Goal: Task Accomplishment & Management: Manage account settings

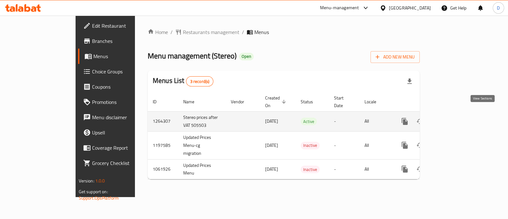
click at [455, 118] on icon "enhanced table" at bounding box center [451, 122] width 8 height 8
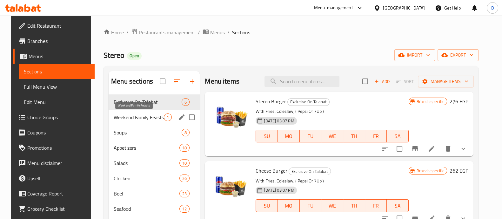
click at [132, 115] on span "Weekend Family Feasts" at bounding box center [139, 117] width 50 height 8
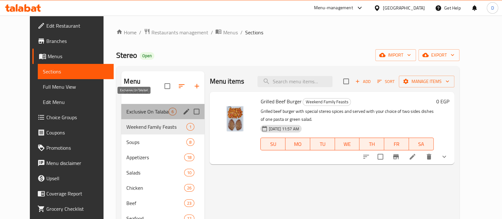
click at [132, 108] on span "Exclusive On Talabat" at bounding box center [147, 112] width 42 height 8
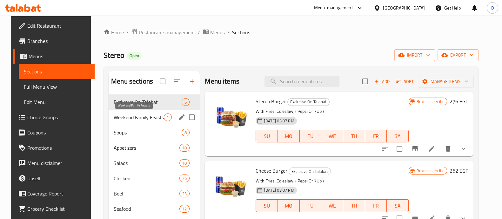
click at [127, 119] on span "Weekend Family Feasts" at bounding box center [139, 117] width 50 height 8
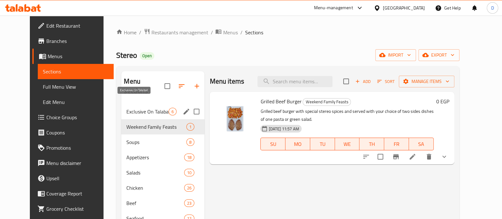
click at [126, 108] on span "Exclusive On Talabat" at bounding box center [147, 112] width 42 height 8
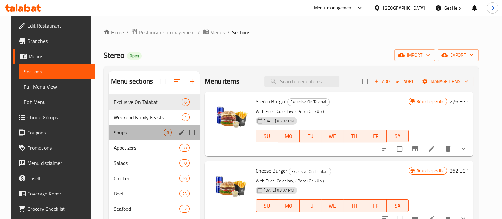
click at [126, 137] on div "Soups 8" at bounding box center [154, 132] width 91 height 15
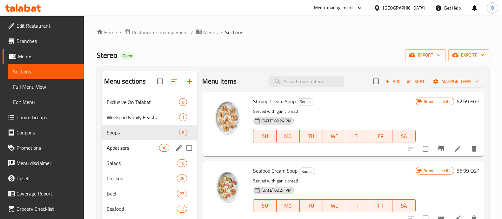
click at [127, 142] on div "Appetizers 18" at bounding box center [150, 147] width 96 height 15
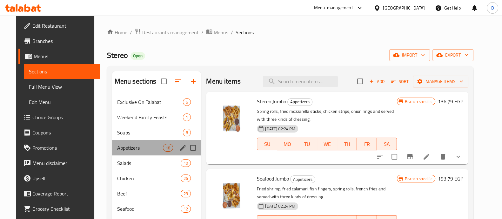
click at [133, 154] on div "Appetizers 18" at bounding box center [156, 147] width 89 height 15
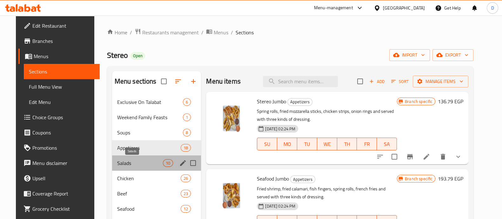
click at [137, 166] on span "Salads" at bounding box center [140, 163] width 46 height 8
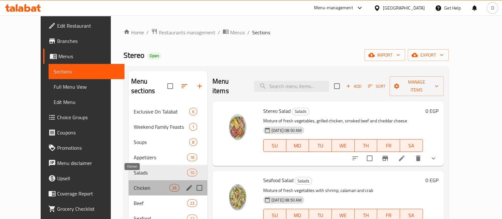
click at [140, 184] on span "Chicken" at bounding box center [152, 188] width 36 height 8
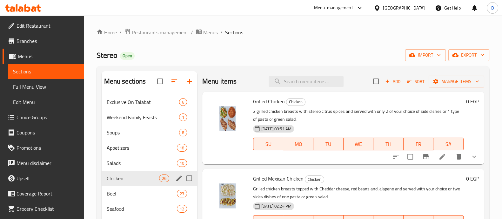
click at [144, 185] on div "Chicken 26" at bounding box center [150, 178] width 96 height 15
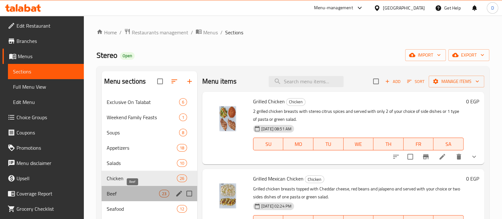
click at [148, 194] on span "Beef" at bounding box center [133, 194] width 52 height 8
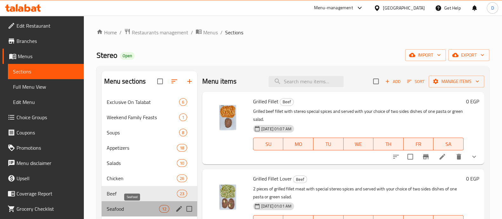
click at [154, 212] on span "Seafood" at bounding box center [133, 209] width 52 height 8
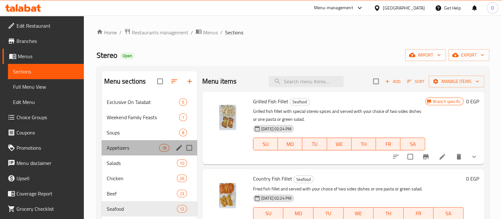
click at [140, 153] on div "Appetizers 18" at bounding box center [150, 147] width 96 height 15
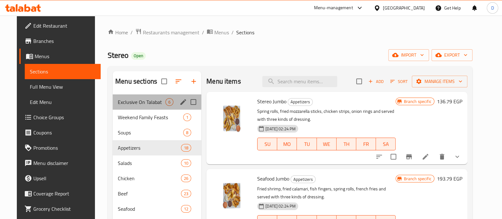
click at [119, 107] on div "Exclusive On Talabat 6" at bounding box center [157, 101] width 89 height 15
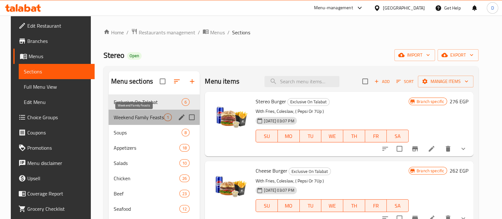
click at [123, 117] on span "Weekend Family Feasts" at bounding box center [139, 117] width 50 height 8
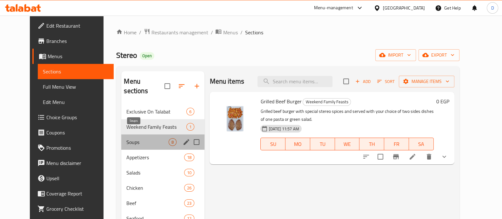
click at [129, 138] on span "Soups" at bounding box center [147, 142] width 42 height 8
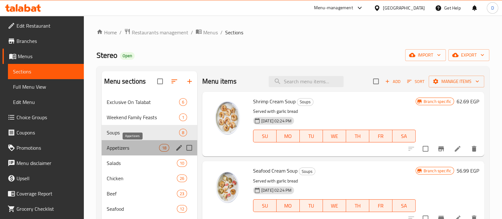
click at [133, 150] on span "Appetizers" at bounding box center [133, 148] width 52 height 8
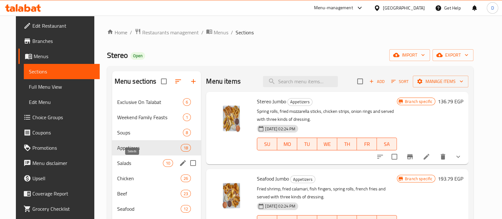
click at [138, 161] on span "Salads" at bounding box center [140, 163] width 46 height 8
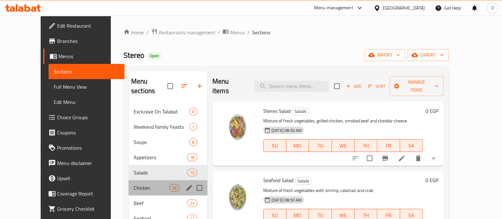
click at [140, 180] on div "Chicken 26" at bounding box center [168, 187] width 79 height 15
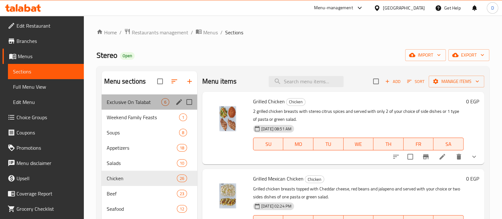
click at [144, 108] on div "Exclusive On Talabat 6" at bounding box center [150, 101] width 96 height 15
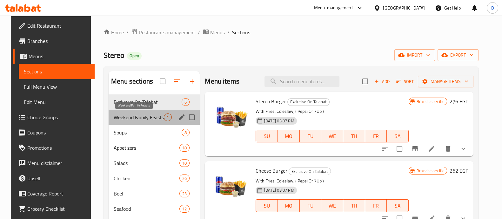
click at [141, 118] on span "Weekend Family Feasts" at bounding box center [139, 117] width 50 height 8
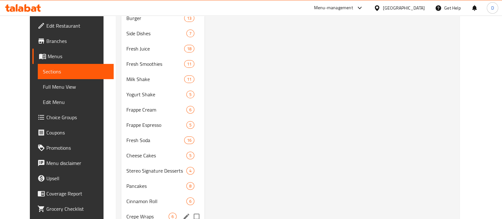
scroll to position [368, 0]
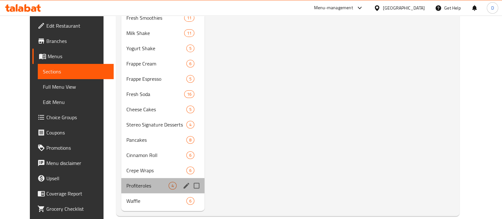
click at [142, 180] on div "Profiteroles 4" at bounding box center [162, 185] width 83 height 15
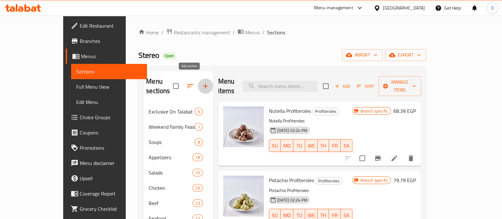
click at [198, 82] on button "button" at bounding box center [205, 85] width 15 height 15
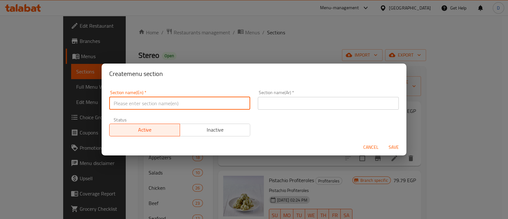
click at [184, 103] on input "text" at bounding box center [179, 103] width 141 height 13
type input "ئئ"
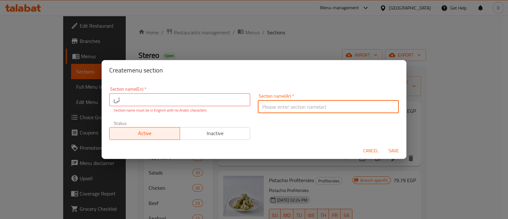
click at [270, 98] on div "Section name(Ar)   * Section name(Ar) *" at bounding box center [328, 103] width 141 height 19
type input ".."
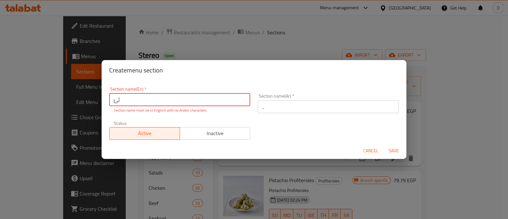
click at [236, 98] on input "ئئ" at bounding box center [179, 99] width 141 height 13
type input "k"
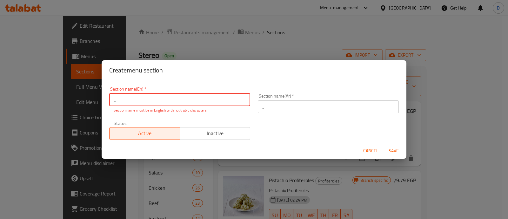
type input ".."
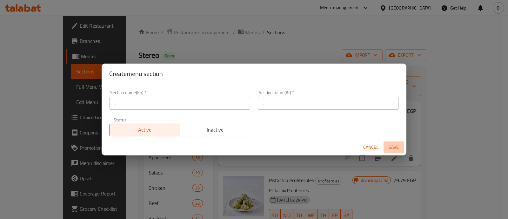
click at [394, 150] on span "Save" at bounding box center [393, 147] width 15 height 8
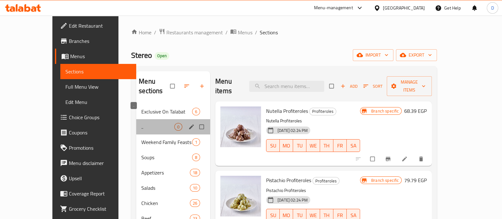
click at [141, 123] on span ".." at bounding box center [157, 127] width 33 height 8
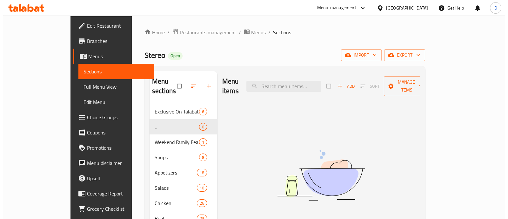
scroll to position [39, 0]
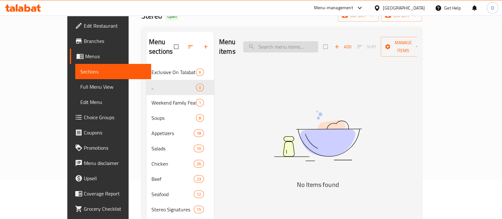
click at [318, 45] on input "search" at bounding box center [280, 46] width 75 height 11
paste input "Country Fried Chicken"
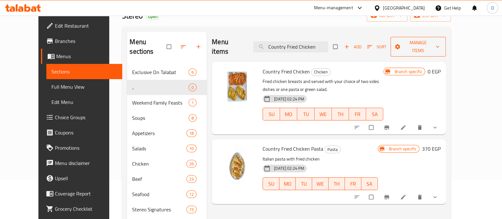
type input "Country Fried Chicken"
click at [441, 44] on span "Manage items" at bounding box center [418, 47] width 45 height 16
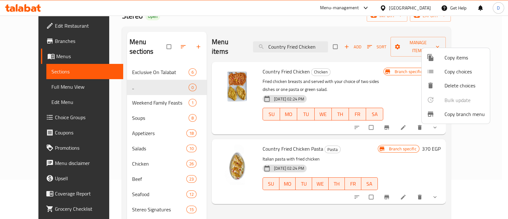
click at [442, 59] on div at bounding box center [436, 58] width 18 height 8
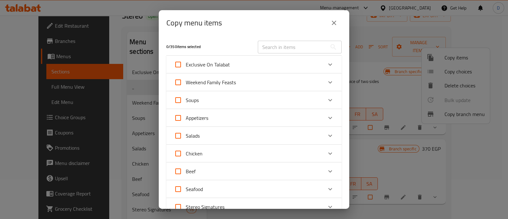
click at [275, 48] on input "text" at bounding box center [292, 47] width 69 height 13
paste input "Country Fried Chicken"
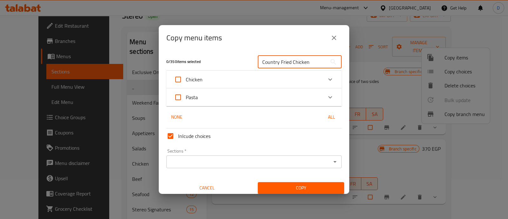
type input "Country Fried Chicken"
click at [311, 79] on div "Chicken" at bounding box center [248, 79] width 149 height 15
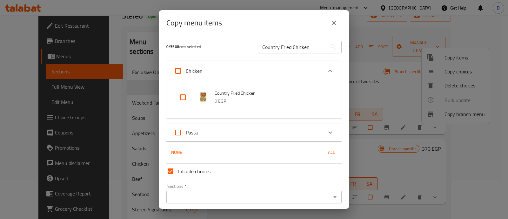
click at [180, 97] on input "checkbox" at bounding box center [182, 97] width 15 height 15
checkbox input "true"
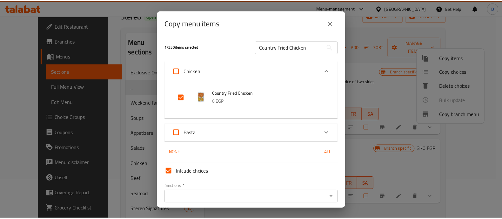
scroll to position [24, 0]
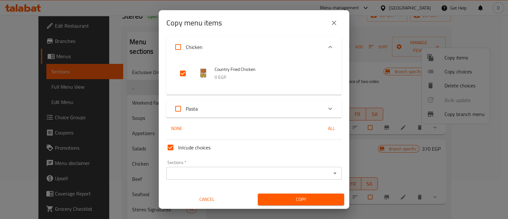
click at [195, 171] on input "Sections   *" at bounding box center [248, 173] width 161 height 9
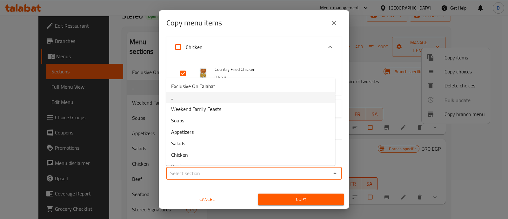
click at [205, 98] on li ".." at bounding box center [250, 97] width 169 height 11
type input ".."
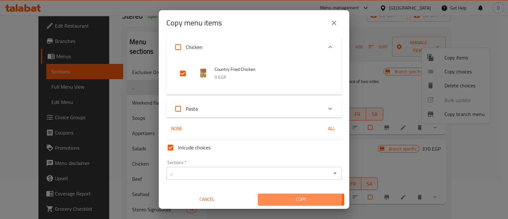
click at [281, 195] on span "Copy" at bounding box center [301, 199] width 76 height 8
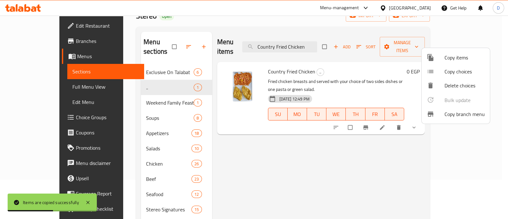
click at [152, 61] on div at bounding box center [254, 109] width 508 height 219
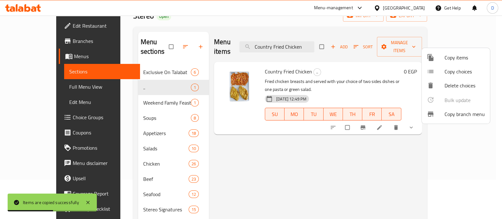
click at [152, 68] on span "Exclusive On Talabat" at bounding box center [167, 72] width 48 height 8
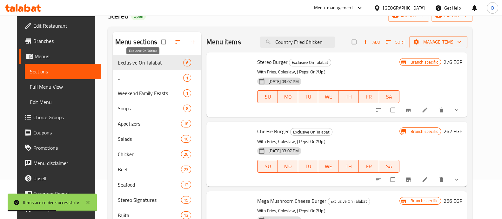
click at [152, 61] on span "Exclusive On Talabat" at bounding box center [150, 63] width 65 height 8
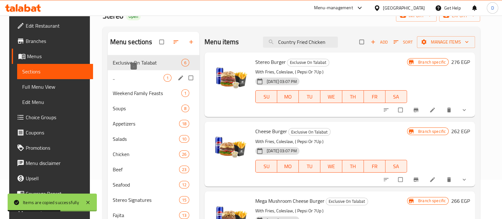
click at [155, 77] on span ".." at bounding box center [138, 78] width 51 height 8
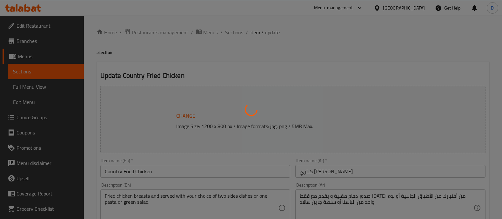
type input "اختيارك من:"
type input "2"
type input "إختيارك من"
type input "1"
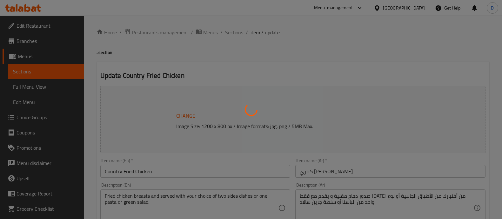
type input "1"
type input "اختيارك من السلطة"
type input "1"
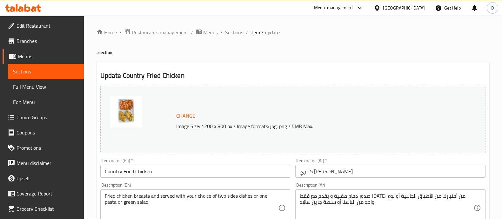
scroll to position [39, 0]
click at [238, 171] on input "Country Fried Chicken" at bounding box center [195, 171] width 190 height 13
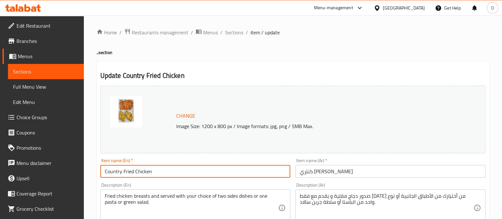
click at [238, 171] on input "Country Fried Chicken" at bounding box center [195, 171] width 190 height 13
paste input "& Mix Profiteroles"
type input "Country Fried Chicken & Mix Profiteroles"
click at [357, 169] on input "كنتري فرايد تشيكن" at bounding box center [390, 171] width 190 height 13
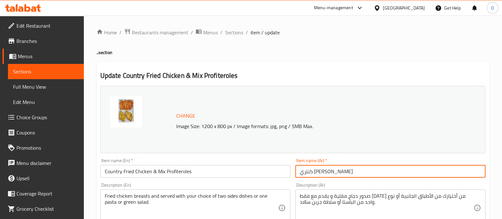
click at [357, 169] on input "كنتري فرايد تشيكن" at bounding box center [390, 171] width 190 height 13
click at [357, 170] on input "كنتري فرايد تشيكن" at bounding box center [390, 171] width 190 height 13
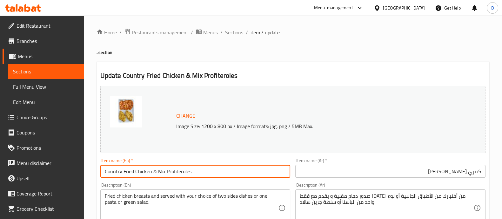
click at [175, 171] on input "Country Fried Chicken & Mix Profiteroles" at bounding box center [195, 171] width 190 height 13
click at [176, 171] on input "Country Fried Chicken & Mix Profiteroles" at bounding box center [195, 171] width 190 height 13
click at [435, 171] on input "كنتري فرايد تشيكن" at bounding box center [390, 171] width 190 height 13
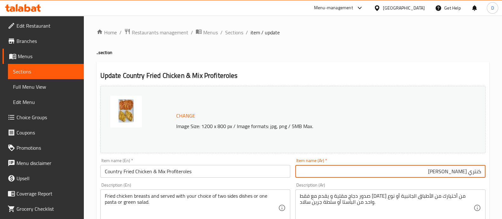
paste input "دجاج مقلي مع بروفيترول مشكل"
drag, startPoint x: 417, startPoint y: 173, endPoint x: 439, endPoint y: 173, distance: 22.3
click at [439, 173] on input "كنتري فرايد تشيكن دجاج مقلي مع بروفيترول مشكل" at bounding box center [390, 171] width 190 height 13
click at [391, 171] on input "كنتري فرايد تشيكن مع بروفيترول مشكل" at bounding box center [390, 171] width 190 height 13
type input "كنتري فرايد تشيكن مع بروفيترول مشكل"
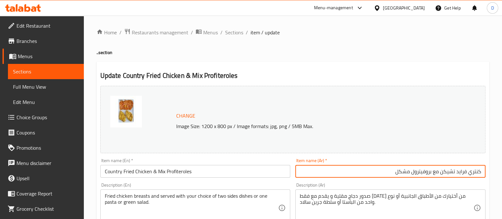
click at [397, 155] on div "Change Image Size: 1200 x 800 px / Image formats: jpg, png / 5MB Max." at bounding box center [293, 119] width 391 height 72
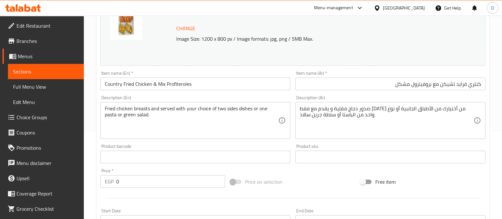
scroll to position [79, 0]
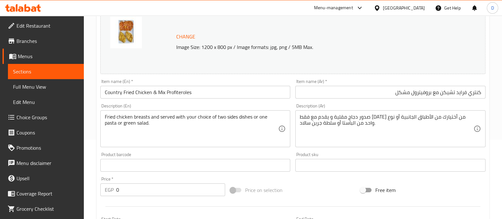
click at [381, 93] on input "كنتري فرايد تشيكن مع بروفيترول مشكل" at bounding box center [390, 92] width 190 height 13
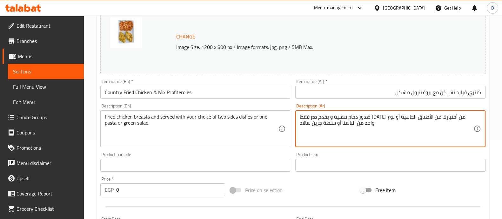
click at [428, 179] on div "Change Image Size: 1200 x 800 px / Image formats: jpg, png / 5MB Max. Item name…" at bounding box center [293, 145] width 391 height 283
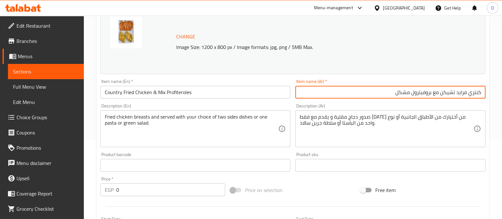
click at [371, 96] on input "كنتري فرايد تشيكن مع بروفيترول مشكل" at bounding box center [390, 92] width 190 height 13
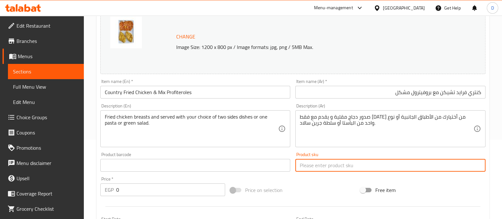
click at [419, 167] on input "text" at bounding box center [390, 165] width 190 height 13
click at [421, 191] on div "Free item" at bounding box center [423, 189] width 130 height 17
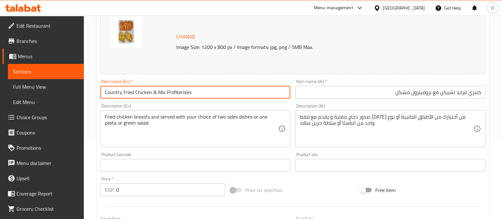
click at [154, 92] on input "Country Fried Chicken & Mix Profiteroles" at bounding box center [195, 92] width 190 height 13
type input "Country Fried Chicken with Mix Profiteroles"
click at [331, 151] on div "Product sku Product sku" at bounding box center [390, 162] width 195 height 24
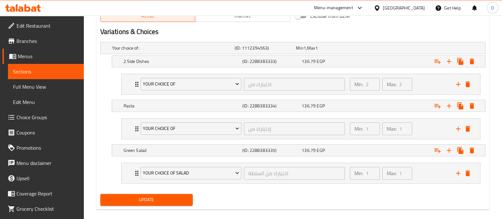
scroll to position [349, 0]
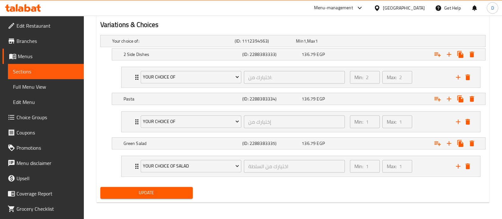
click at [176, 191] on span "Update" at bounding box center [146, 193] width 82 height 8
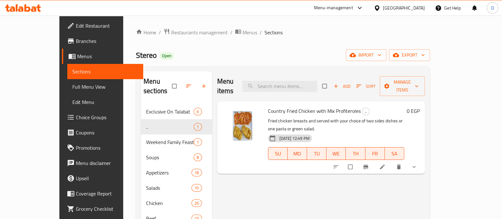
click at [418, 164] on icon "show more" at bounding box center [414, 167] width 6 height 6
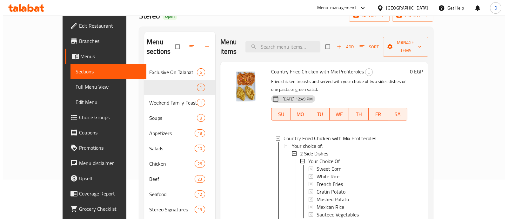
scroll to position [79, 0]
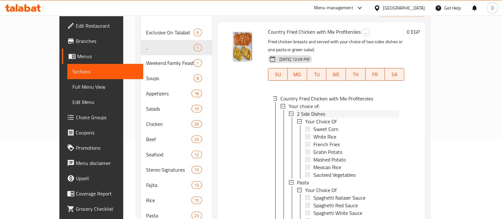
click at [347, 110] on div "2 Side Dishes" at bounding box center [348, 114] width 103 height 8
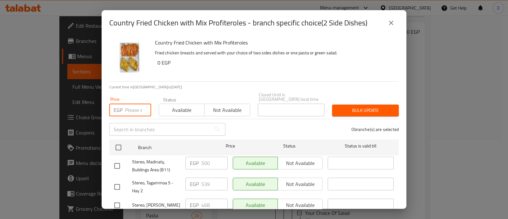
click at [132, 105] on input "number" at bounding box center [138, 110] width 26 height 13
paste input "715"
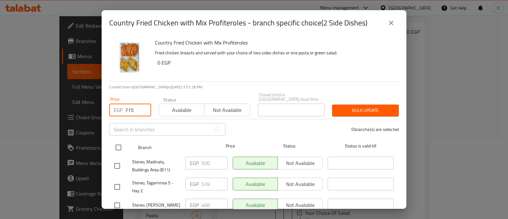
type input "715"
click at [120, 141] on input "checkbox" at bounding box center [118, 147] width 13 height 13
checkbox input "true"
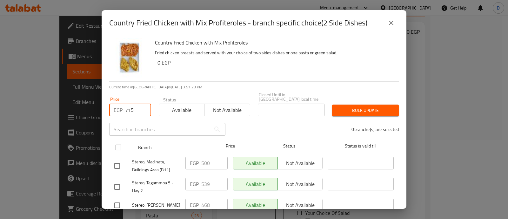
checkbox input "true"
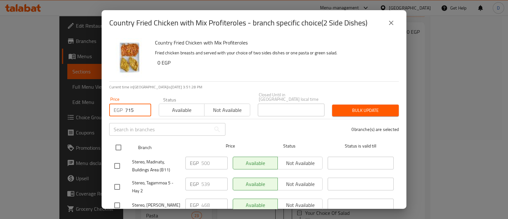
checkbox input "true"
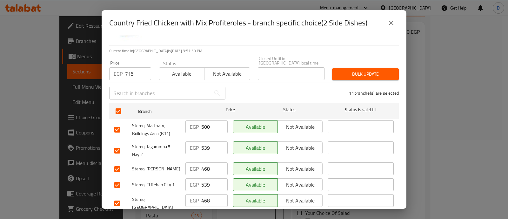
scroll to position [0, 0]
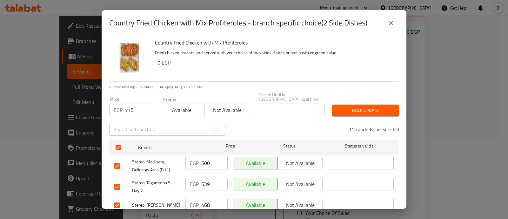
click at [366, 107] on span "Bulk update" at bounding box center [365, 110] width 57 height 8
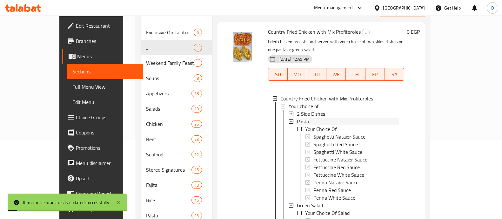
click at [297, 118] on span "Pasta" at bounding box center [303, 122] width 12 height 8
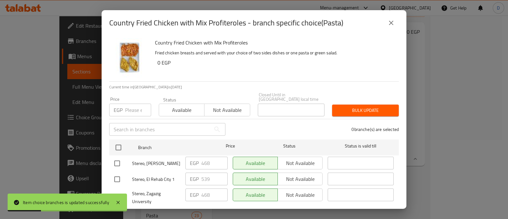
click at [133, 105] on input "number" at bounding box center [138, 110] width 26 height 13
paste input "715"
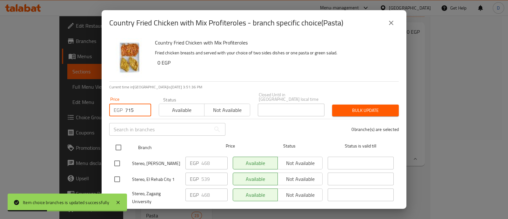
type input "715"
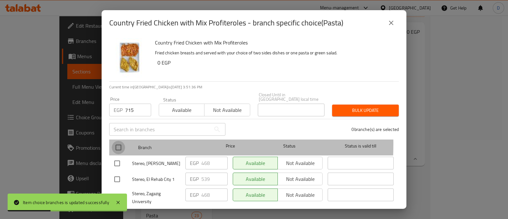
click at [114, 141] on input "checkbox" at bounding box center [118, 147] width 13 height 13
checkbox input "true"
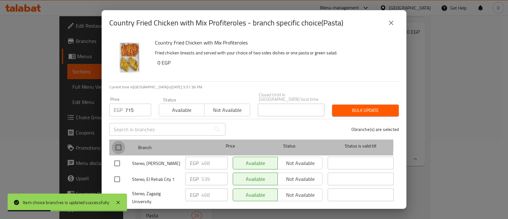
checkbox input "true"
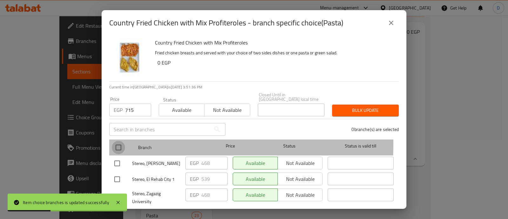
checkbox input "true"
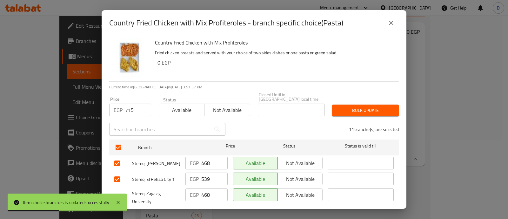
click at [361, 106] on span "Bulk update" at bounding box center [365, 110] width 57 height 8
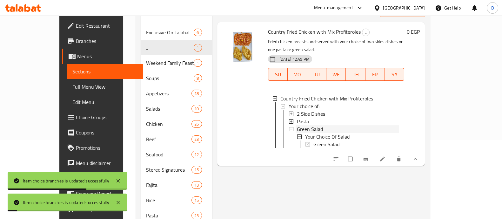
click at [297, 125] on span "Green Salad" at bounding box center [310, 129] width 26 height 8
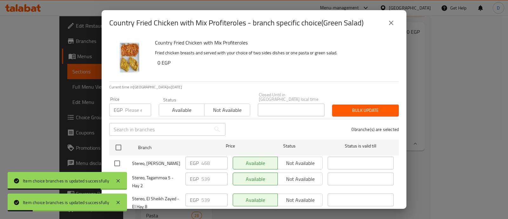
click at [136, 109] on input "number" at bounding box center [138, 110] width 26 height 13
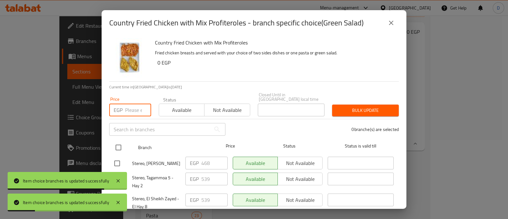
paste input "715"
type input "715"
click at [117, 142] on input "checkbox" at bounding box center [118, 147] width 13 height 13
checkbox input "true"
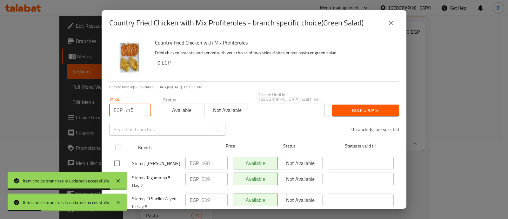
checkbox input "true"
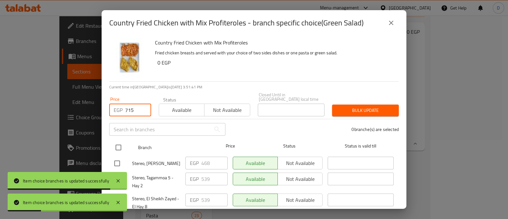
checkbox input "true"
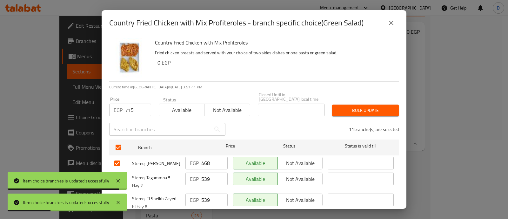
click at [350, 105] on button "Bulk update" at bounding box center [365, 111] width 67 height 12
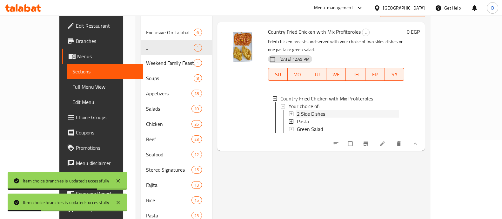
click at [312, 110] on div "2 Side Dishes" at bounding box center [348, 114] width 103 height 8
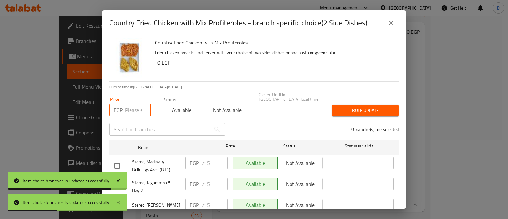
click at [129, 104] on input "number" at bounding box center [138, 110] width 26 height 13
paste input "805"
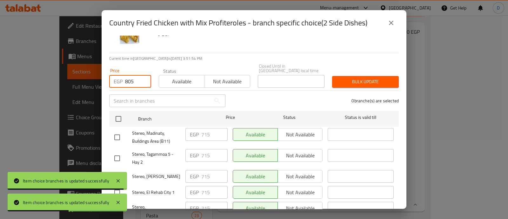
scroll to position [39, 0]
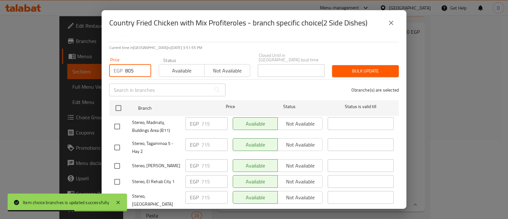
type input "805"
click at [115, 120] on input "checkbox" at bounding box center [117, 126] width 13 height 13
checkbox input "true"
click at [117, 143] on input "checkbox" at bounding box center [117, 147] width 13 height 13
checkbox input "true"
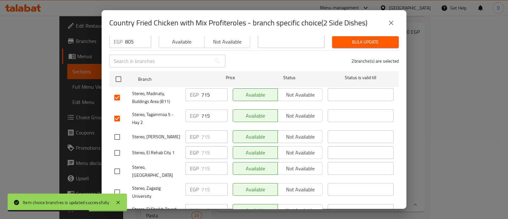
scroll to position [79, 0]
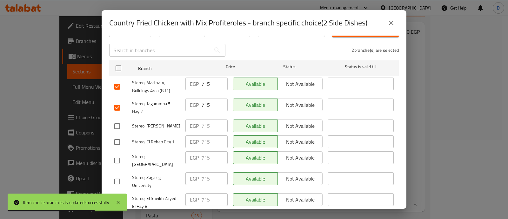
click at [120, 137] on input "checkbox" at bounding box center [117, 141] width 13 height 13
checkbox input "true"
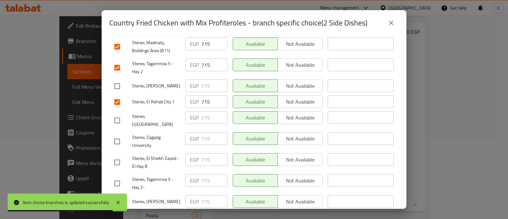
click at [120, 156] on input "checkbox" at bounding box center [117, 162] width 13 height 13
checkbox input "true"
click at [122, 177] on input "checkbox" at bounding box center [117, 183] width 13 height 13
checkbox input "true"
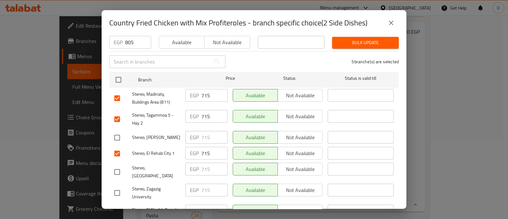
scroll to position [0, 0]
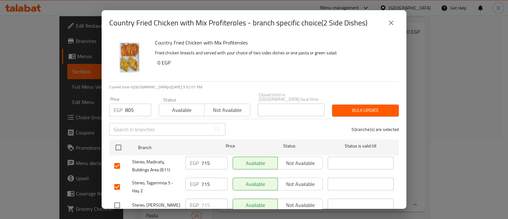
click at [367, 106] on span "Bulk update" at bounding box center [365, 110] width 57 height 8
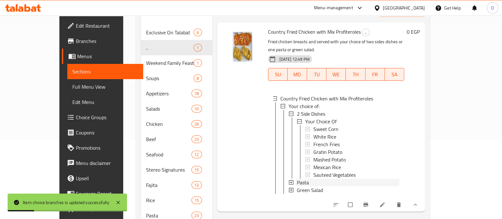
click at [301, 179] on div "Pasta" at bounding box center [348, 183] width 103 height 8
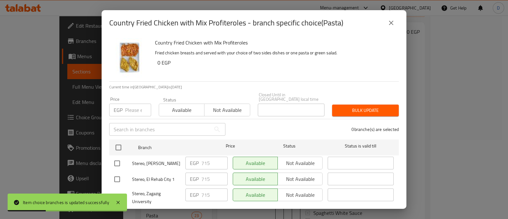
click at [127, 104] on input "number" at bounding box center [138, 110] width 26 height 13
paste input "805"
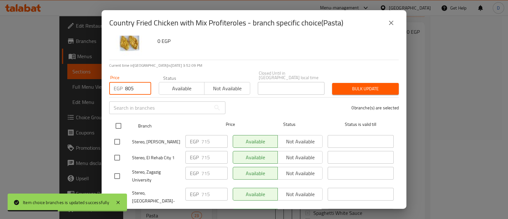
scroll to position [39, 0]
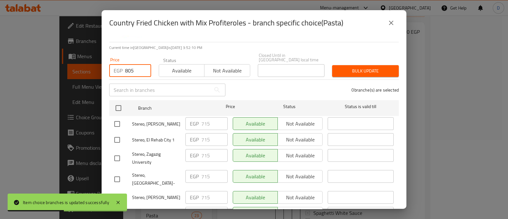
type input "805"
click at [114, 137] on input "checkbox" at bounding box center [117, 139] width 13 height 13
checkbox input "true"
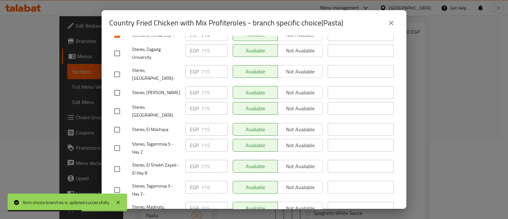
scroll to position [159, 0]
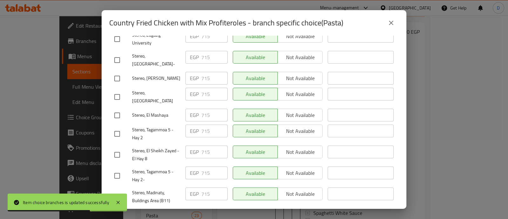
click at [113, 190] on input "checkbox" at bounding box center [117, 196] width 13 height 13
checkbox input "true"
click at [116, 169] on input "checkbox" at bounding box center [117, 175] width 13 height 13
checkbox input "true"
click at [118, 148] on input "checkbox" at bounding box center [117, 154] width 13 height 13
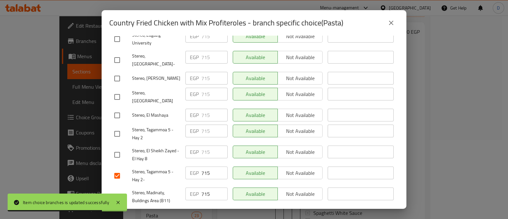
checkbox input "true"
click at [118, 127] on input "checkbox" at bounding box center [117, 133] width 13 height 13
checkbox input "true"
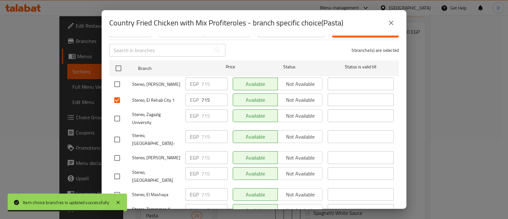
scroll to position [0, 0]
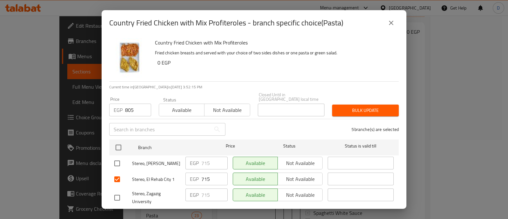
click at [362, 107] on span "Bulk update" at bounding box center [365, 110] width 57 height 8
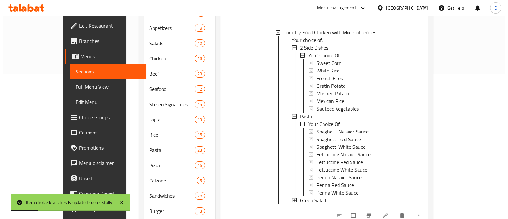
scroll to position [184, 0]
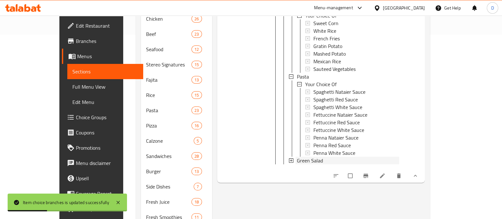
click at [320, 157] on div "Green Salad" at bounding box center [348, 161] width 103 height 8
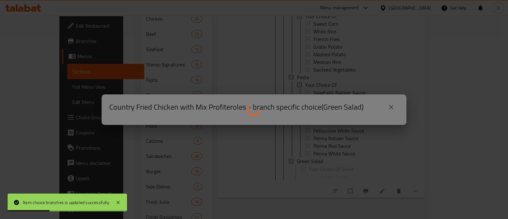
scroll to position [0, 0]
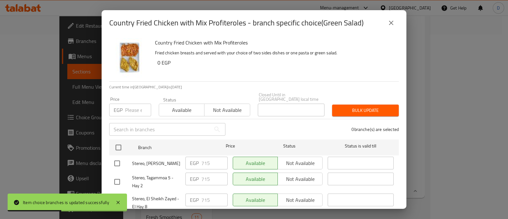
click at [136, 104] on input "number" at bounding box center [138, 110] width 26 height 13
paste input "805"
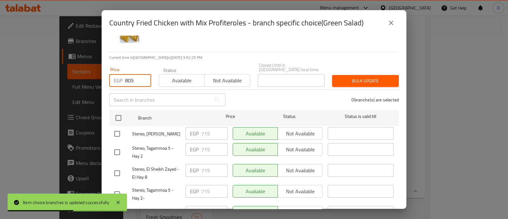
scroll to position [39, 0]
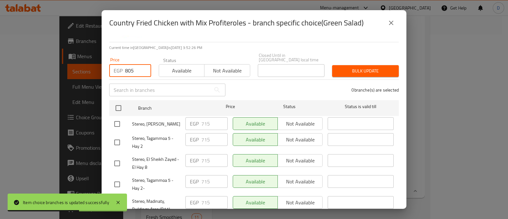
type input "805"
click at [115, 136] on input "checkbox" at bounding box center [117, 142] width 13 height 13
checkbox input "true"
click at [118, 157] on input "checkbox" at bounding box center [117, 163] width 13 height 13
checkbox input "true"
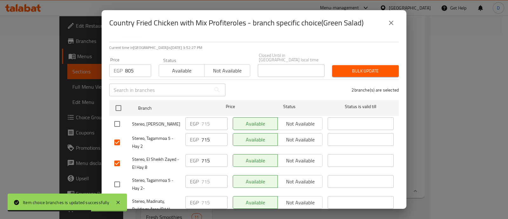
click at [115, 180] on input "checkbox" at bounding box center [117, 184] width 13 height 13
checkbox input "true"
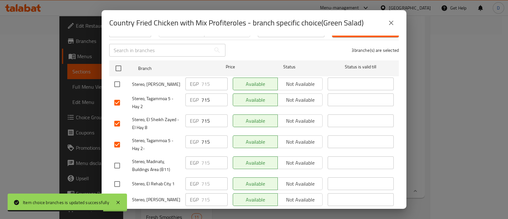
click at [119, 161] on input "checkbox" at bounding box center [117, 165] width 13 height 13
checkbox input "true"
drag, startPoint x: 121, startPoint y: 182, endPoint x: 132, endPoint y: 159, distance: 25.6
click at [121, 182] on input "checkbox" at bounding box center [117, 183] width 13 height 13
checkbox input "true"
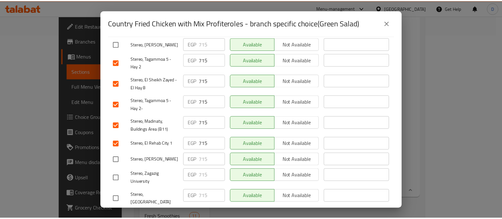
scroll to position [0, 0]
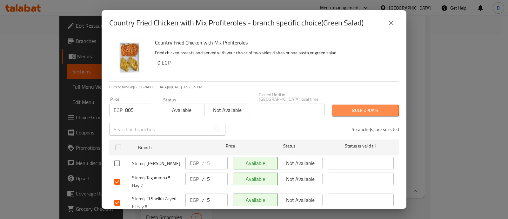
click at [357, 106] on span "Bulk update" at bounding box center [365, 110] width 57 height 8
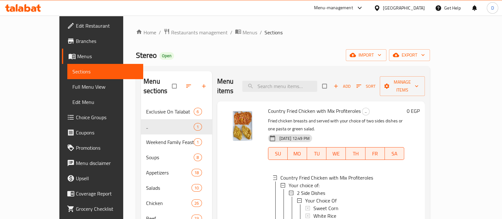
click at [290, 106] on span "Country Fried Chicken with Mix Profiteroles" at bounding box center [314, 111] width 93 height 10
click at [383, 106] on h6 "Country Fried Chicken with Mix Profiteroles .." at bounding box center [336, 110] width 137 height 9
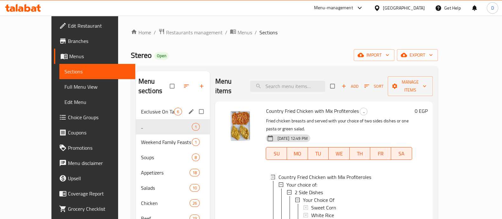
click at [141, 108] on span "Exclusive On Talabat" at bounding box center [157, 112] width 33 height 8
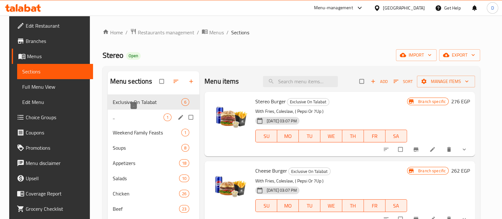
click at [130, 120] on span ".." at bounding box center [138, 117] width 51 height 8
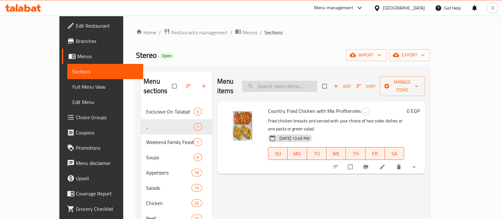
click at [301, 81] on input "search" at bounding box center [279, 86] width 75 height 11
paste input "Country Chicken Burger"
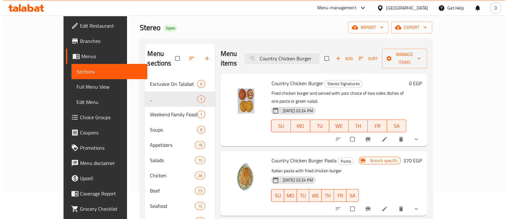
scroll to position [39, 0]
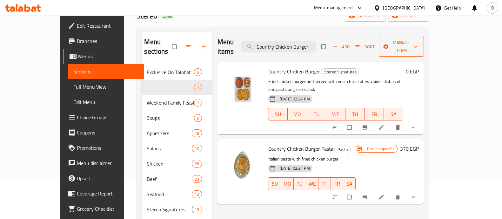
type input "Country Chicken Burger"
click at [419, 42] on span "Manage items" at bounding box center [401, 47] width 35 height 16
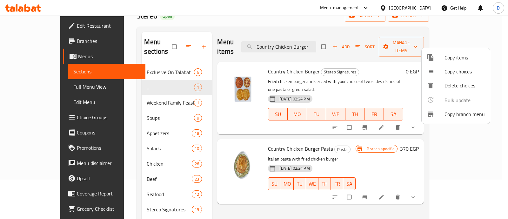
click at [461, 58] on span "Copy items" at bounding box center [465, 58] width 40 height 8
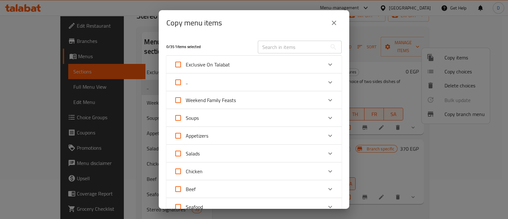
click at [289, 45] on input "text" at bounding box center [292, 47] width 69 height 13
paste input "Country Chicken Burger"
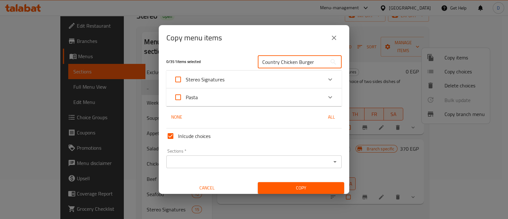
type input "Country Chicken Burger"
click at [327, 82] on icon "Expand" at bounding box center [331, 80] width 8 height 8
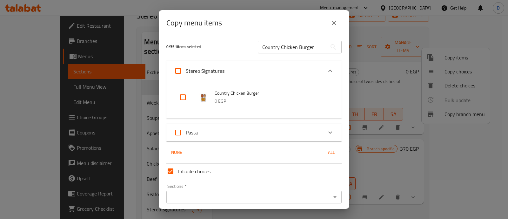
click at [186, 101] on input "checkbox" at bounding box center [182, 97] width 15 height 15
checkbox input "true"
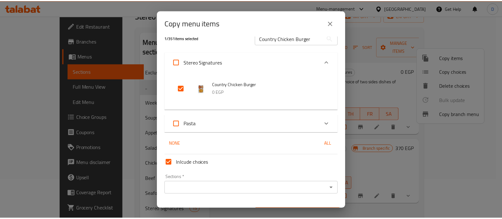
scroll to position [24, 0]
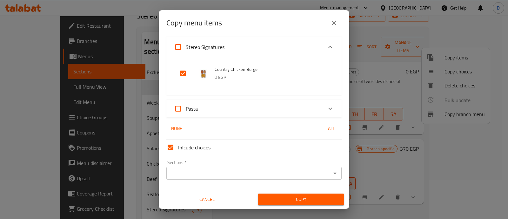
click at [191, 172] on input "Sections   *" at bounding box center [248, 173] width 161 height 9
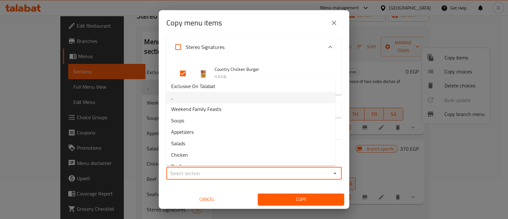
click at [196, 99] on li ".." at bounding box center [250, 97] width 169 height 11
type input ".."
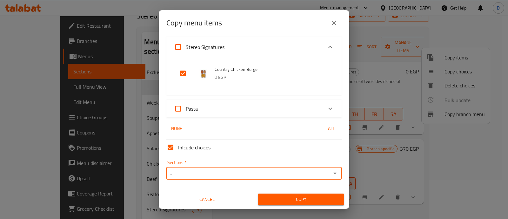
click at [279, 202] on span "Copy" at bounding box center [301, 199] width 76 height 8
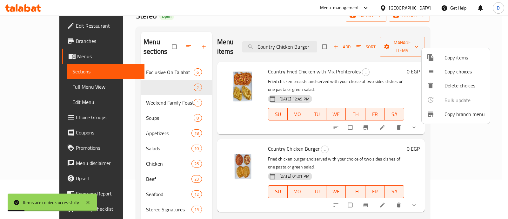
click at [143, 92] on div at bounding box center [254, 109] width 508 height 219
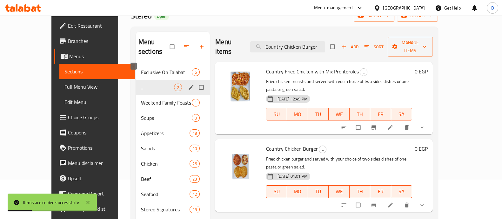
click at [157, 84] on span ".." at bounding box center [157, 88] width 33 height 8
click at [195, 81] on input "Menu sections" at bounding box center [201, 87] width 13 height 12
checkbox input "true"
click at [188, 86] on icon "edit" at bounding box center [191, 87] width 6 height 6
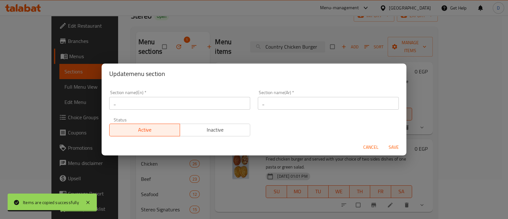
click at [221, 128] on span "Inactive" at bounding box center [215, 129] width 65 height 9
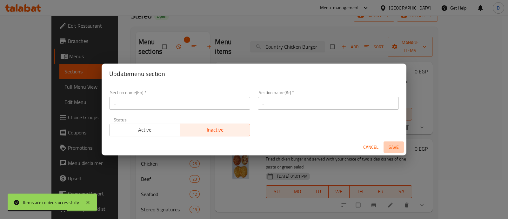
click at [395, 146] on span "Save" at bounding box center [393, 147] width 15 height 8
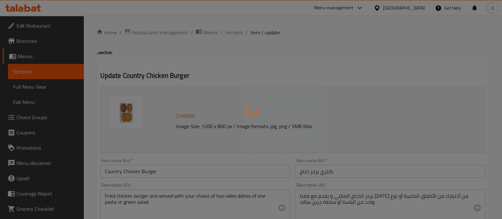
click at [180, 171] on div at bounding box center [251, 109] width 502 height 219
type input "اختيارك من:"
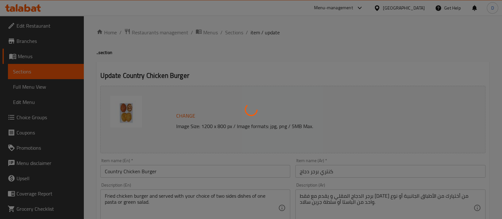
type input "2"
type input "اختيارك من المكرونة"
type input "1"
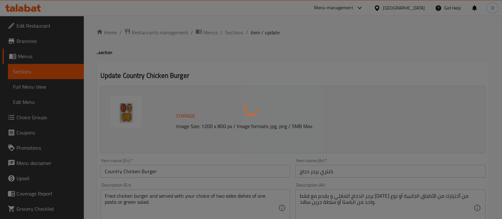
type input "اختيارك من السلطة"
type input "1"
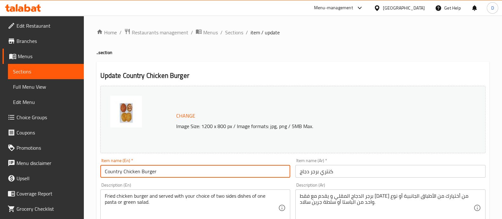
click at [180, 172] on input "Country Chicken Burger" at bounding box center [195, 171] width 190 height 13
click at [181, 173] on input "Country Chicken Burger" at bounding box center [195, 171] width 190 height 13
click at [183, 173] on input "Country Chicken Burger" at bounding box center [195, 171] width 190 height 13
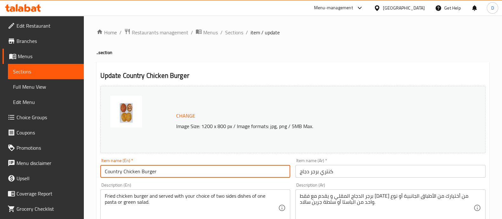
click at [183, 173] on input "Country Chicken Burger" at bounding box center [195, 171] width 190 height 13
paste input "& Lotus Cinnamon Roll"
type input "Country Chicken Burger & Lotus Cinnamon Roll"
click at [352, 174] on input "كنتري برجر دجاج" at bounding box center [390, 171] width 190 height 13
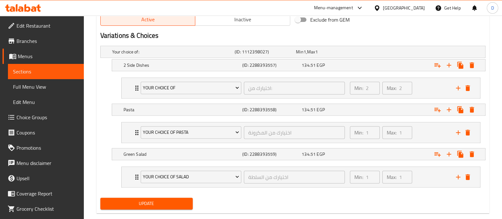
scroll to position [349, 0]
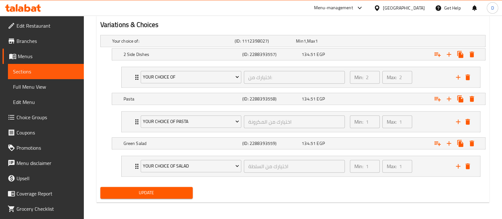
type input "كنتري برجر دجاج مع لوتس سينابون رول"
click at [172, 192] on span "Update" at bounding box center [146, 193] width 82 height 8
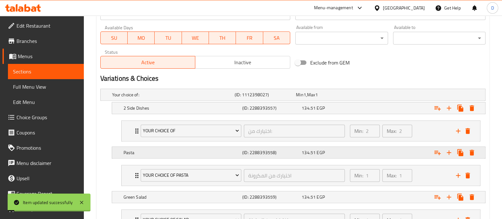
scroll to position [269, 0]
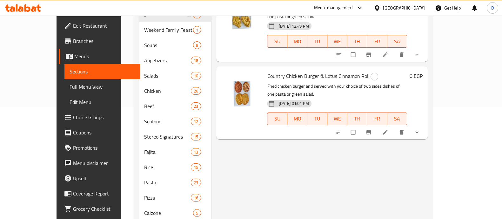
scroll to position [119, 0]
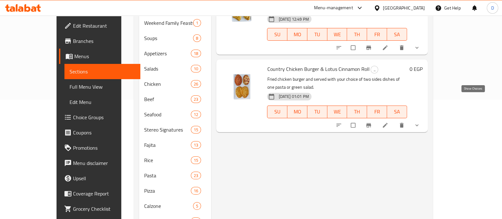
click at [420, 122] on icon "show more" at bounding box center [417, 125] width 6 height 6
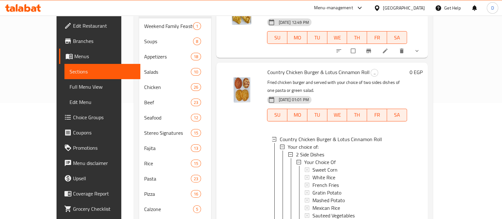
scroll to position [159, 0]
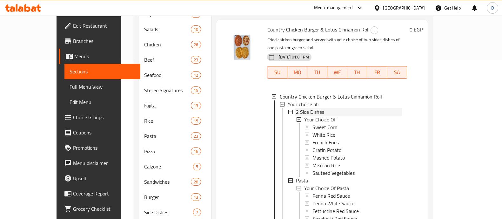
click at [296, 108] on span "2 Side Dishes" at bounding box center [310, 112] width 28 height 8
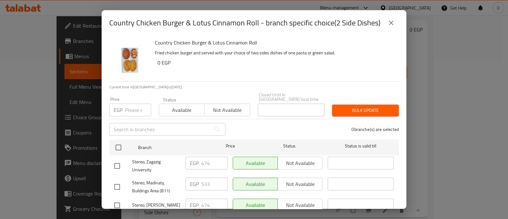
click at [132, 109] on input "number" at bounding box center [138, 110] width 26 height 13
paste input "643"
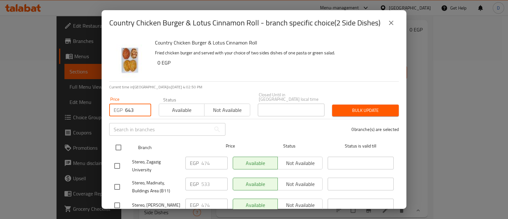
type input "643"
click at [120, 141] on input "checkbox" at bounding box center [118, 147] width 13 height 13
checkbox input "true"
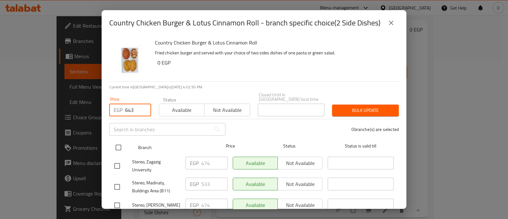
checkbox input "true"
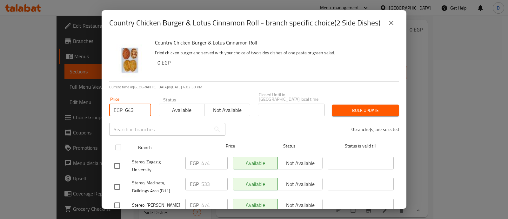
checkbox input "true"
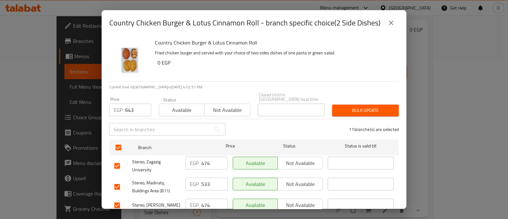
click at [374, 106] on span "Bulk update" at bounding box center [365, 110] width 57 height 8
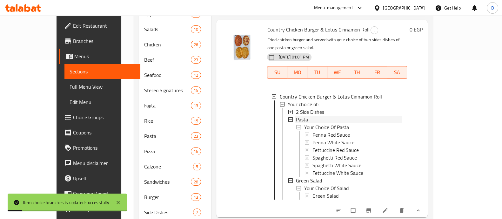
click at [313, 116] on div "Pasta" at bounding box center [349, 120] width 106 height 8
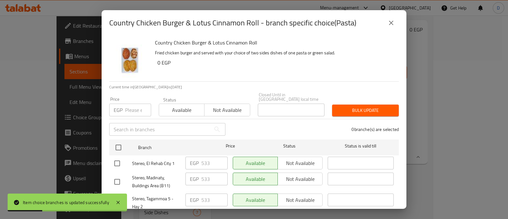
click at [133, 104] on input "number" at bounding box center [138, 110] width 26 height 13
paste input "643"
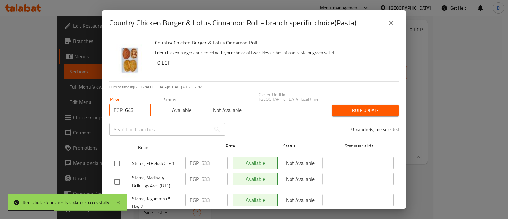
type input "643"
click at [119, 141] on input "checkbox" at bounding box center [118, 147] width 13 height 13
checkbox input "true"
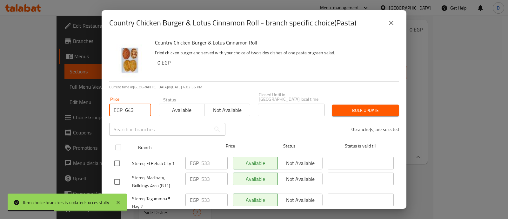
checkbox input "true"
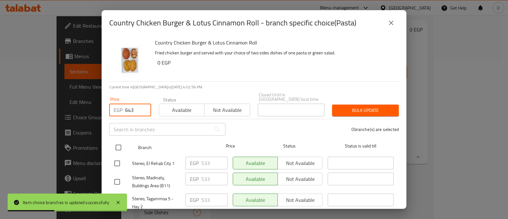
checkbox input "true"
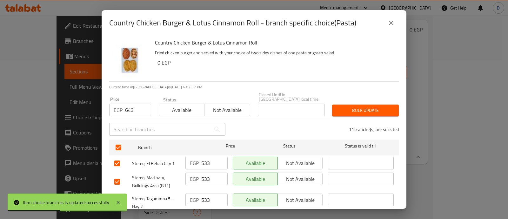
click at [369, 106] on span "Bulk update" at bounding box center [365, 110] width 57 height 8
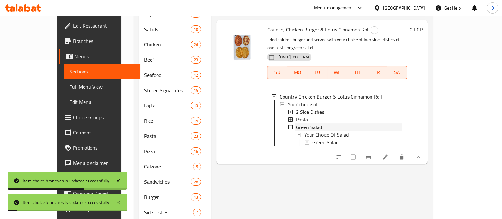
click at [299, 123] on span "Green Salad" at bounding box center [309, 127] width 26 height 8
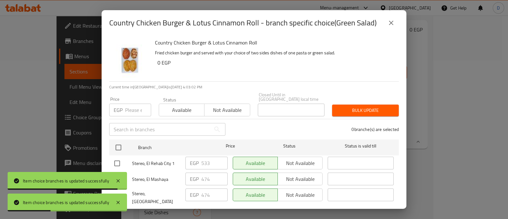
click at [133, 104] on input "number" at bounding box center [138, 110] width 26 height 13
paste input "643"
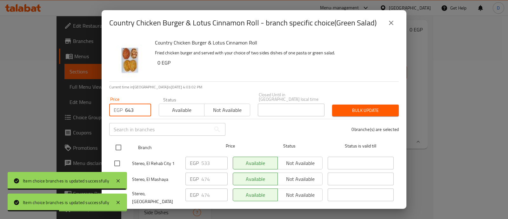
type input "643"
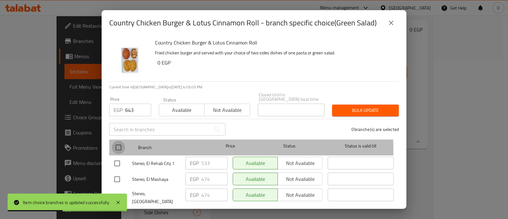
click at [118, 146] on input "checkbox" at bounding box center [118, 147] width 13 height 13
checkbox input "true"
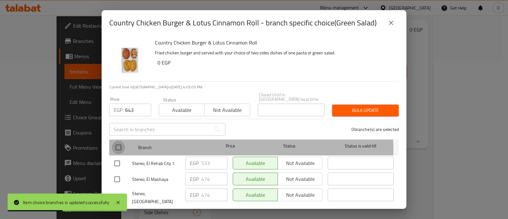
checkbox input "true"
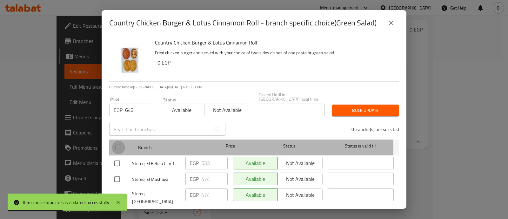
checkbox input "true"
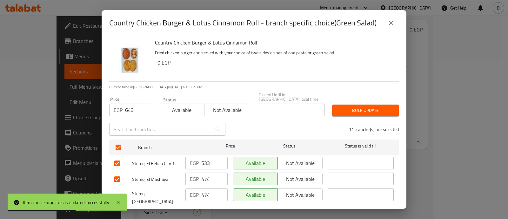
click at [356, 106] on span "Bulk update" at bounding box center [365, 110] width 57 height 8
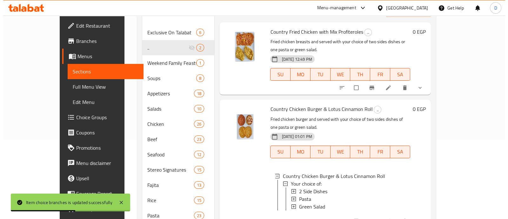
scroll to position [1, 0]
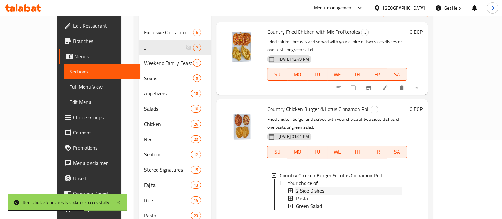
click at [318, 187] on div "2 Side Dishes" at bounding box center [349, 191] width 106 height 8
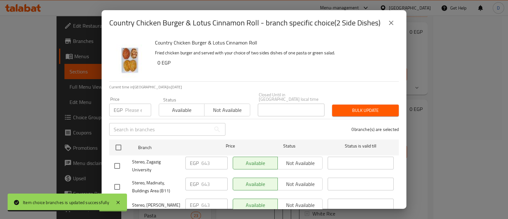
click at [130, 104] on input "number" at bounding box center [138, 110] width 26 height 13
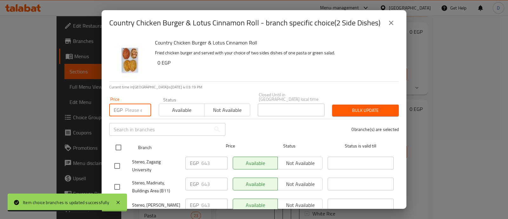
paste input "728"
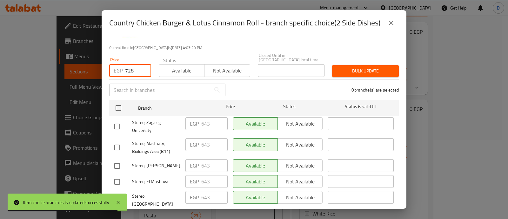
type input "728"
click at [118, 141] on input "checkbox" at bounding box center [117, 147] width 13 height 13
checkbox input "true"
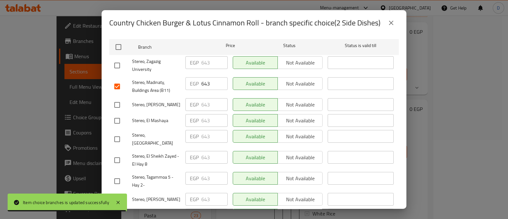
scroll to position [159, 0]
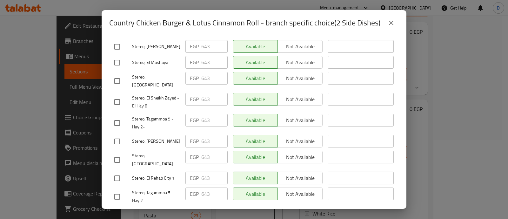
click at [117, 190] on input "checkbox" at bounding box center [117, 196] width 13 height 13
checkbox input "true"
click at [118, 172] on input "checkbox" at bounding box center [117, 178] width 13 height 13
checkbox input "true"
click at [117, 116] on input "checkbox" at bounding box center [117, 122] width 13 height 13
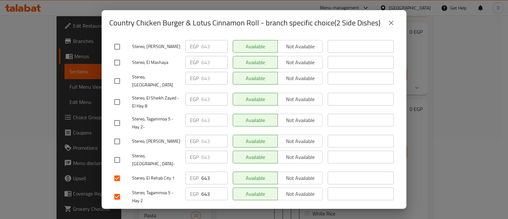
checkbox input "true"
click at [118, 95] on input "checkbox" at bounding box center [117, 101] width 13 height 13
checkbox input "true"
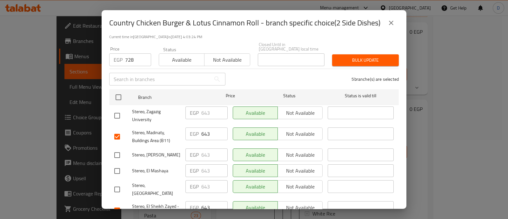
scroll to position [39, 0]
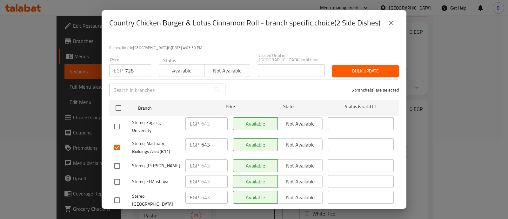
click at [370, 67] on span "Bulk update" at bounding box center [365, 71] width 57 height 8
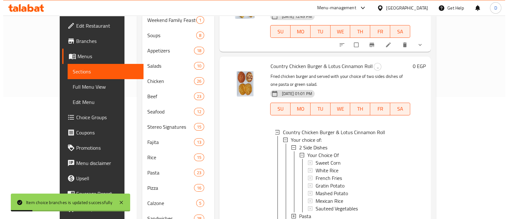
scroll to position [130, 0]
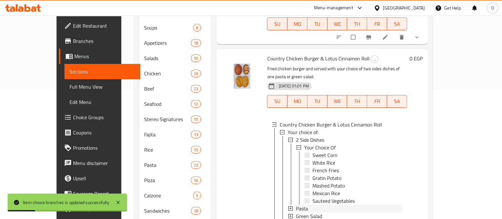
click at [302, 205] on div "Pasta" at bounding box center [349, 209] width 106 height 8
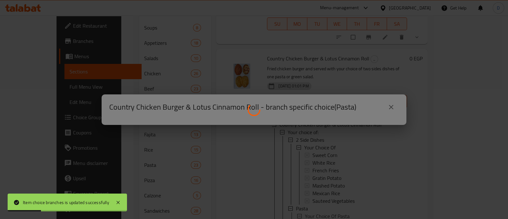
scroll to position [1, 0]
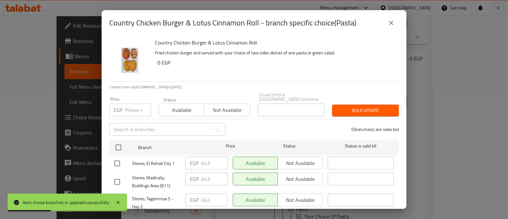
click at [133, 105] on input "number" at bounding box center [138, 110] width 26 height 13
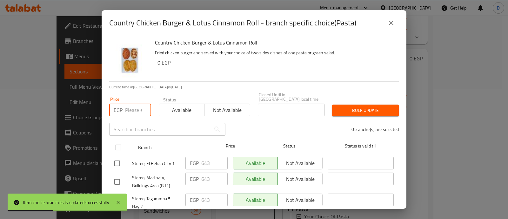
paste input "728"
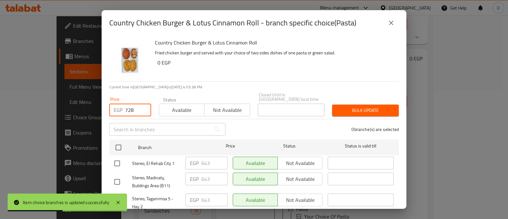
type input "728"
click at [121, 157] on input "checkbox" at bounding box center [117, 163] width 13 height 13
checkbox input "true"
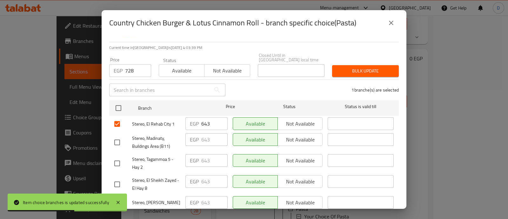
click at [123, 139] on input "checkbox" at bounding box center [117, 142] width 13 height 13
checkbox input "true"
click at [121, 157] on input "checkbox" at bounding box center [117, 163] width 13 height 13
checkbox input "true"
click at [121, 178] on input "checkbox" at bounding box center [117, 184] width 13 height 13
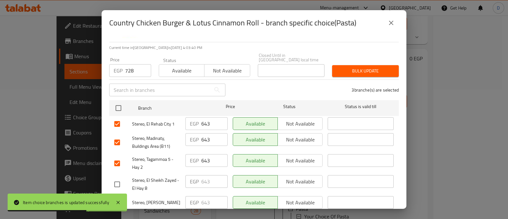
checkbox input "true"
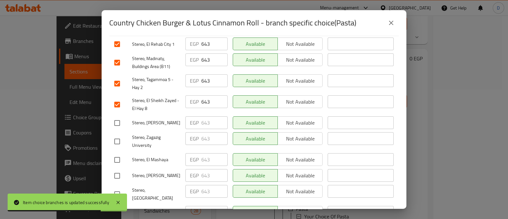
scroll to position [159, 0]
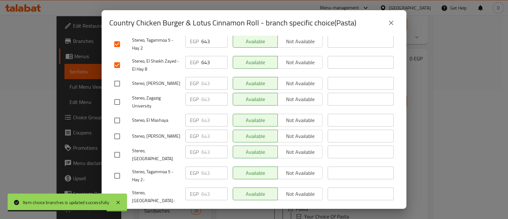
click at [118, 170] on input "checkbox" at bounding box center [117, 175] width 13 height 13
checkbox input "true"
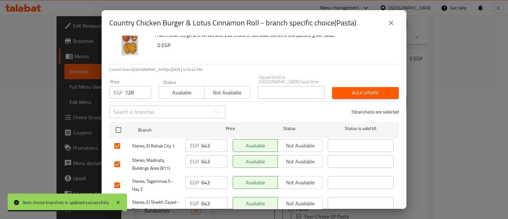
scroll to position [0, 0]
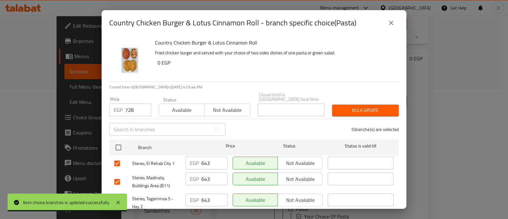
click at [362, 105] on button "Bulk update" at bounding box center [365, 111] width 67 height 12
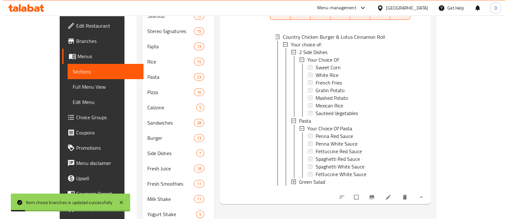
scroll to position [230, 0]
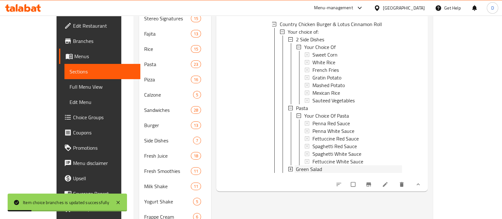
click at [307, 165] on span "Green Salad" at bounding box center [309, 169] width 26 height 8
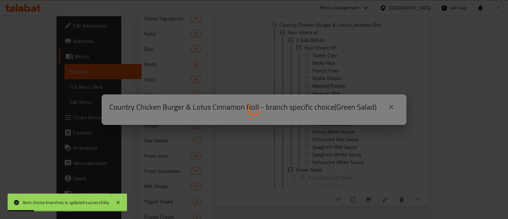
scroll to position [0, 0]
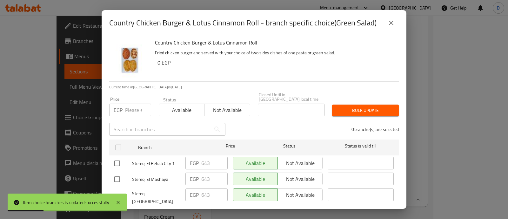
click at [136, 104] on input "number" at bounding box center [138, 110] width 26 height 13
paste input "728"
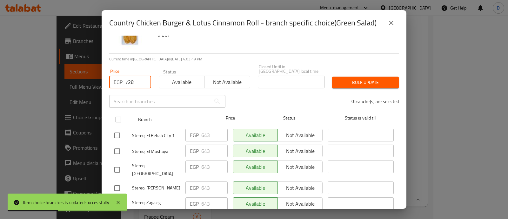
scroll to position [39, 0]
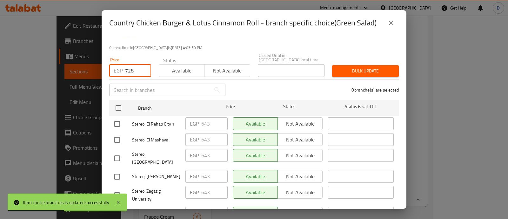
type input "728"
click at [121, 119] on input "checkbox" at bounding box center [117, 123] width 13 height 13
checkbox input "true"
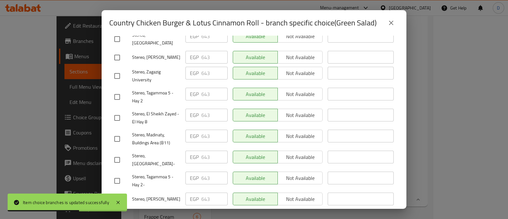
scroll to position [159, 0]
click at [119, 169] on div "Stereo, Tagammoa 5 - Hay 2-" at bounding box center [147, 181] width 71 height 24
click at [118, 132] on input "checkbox" at bounding box center [117, 138] width 13 height 13
checkbox input "true"
click at [115, 174] on input "checkbox" at bounding box center [117, 180] width 13 height 13
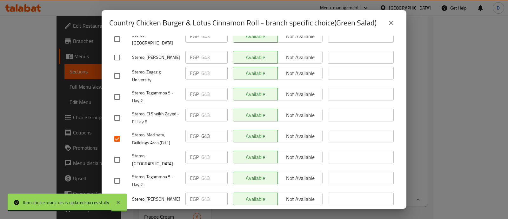
checkbox input "true"
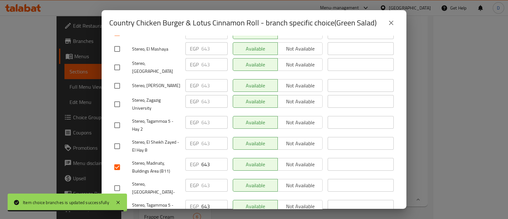
scroll to position [119, 0]
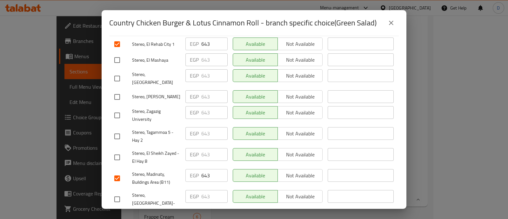
click at [121, 130] on input "checkbox" at bounding box center [117, 136] width 13 height 13
checkbox input "true"
click at [116, 151] on input "checkbox" at bounding box center [117, 157] width 13 height 13
checkbox input "true"
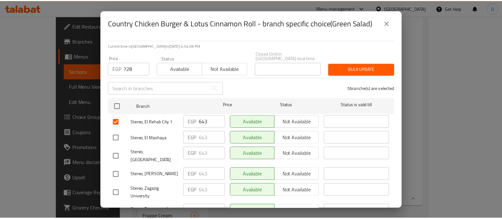
scroll to position [0, 0]
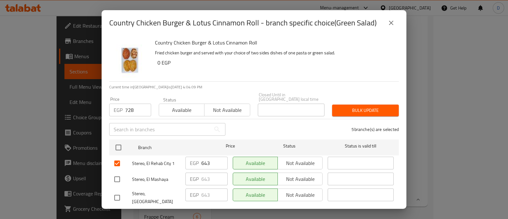
click at [355, 109] on span "Bulk update" at bounding box center [365, 110] width 57 height 8
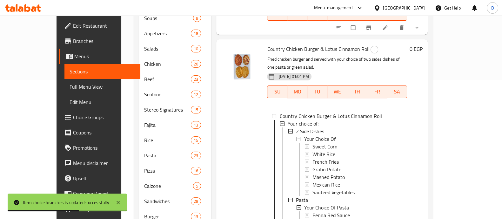
scroll to position [159, 0]
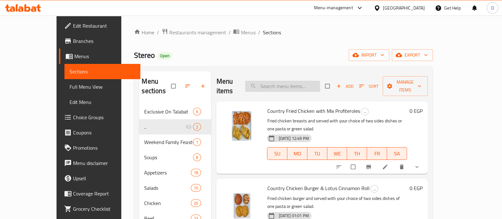
click at [295, 82] on input "search" at bounding box center [282, 86] width 75 height 11
paste input "Grilled Chicken Pasta"
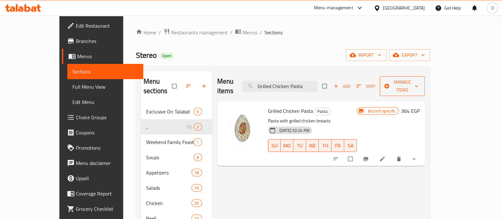
type input "Grilled Chicken Pasta"
click at [420, 84] on span "Manage items" at bounding box center [402, 86] width 35 height 16
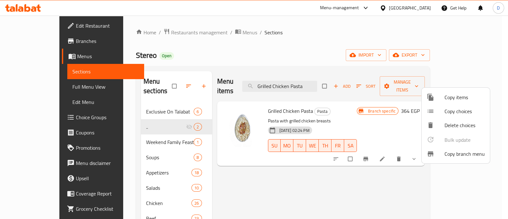
click at [460, 95] on span "Copy items" at bounding box center [465, 97] width 40 height 8
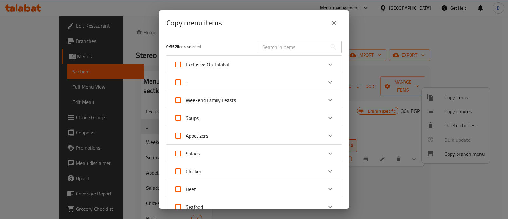
click at [284, 47] on input "text" at bounding box center [292, 47] width 69 height 13
paste input "Grilled Chicken Pasta"
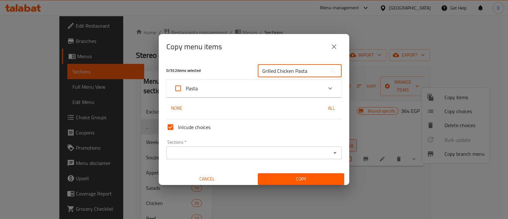
type input "Grilled Chicken Pasta"
click at [316, 88] on div "Pasta" at bounding box center [248, 88] width 149 height 15
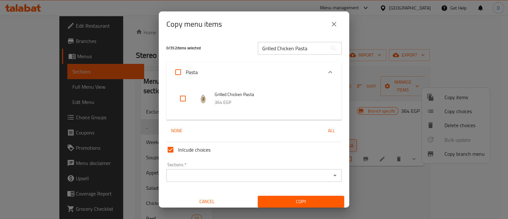
click at [184, 94] on input "checkbox" at bounding box center [182, 98] width 15 height 15
checkbox input "true"
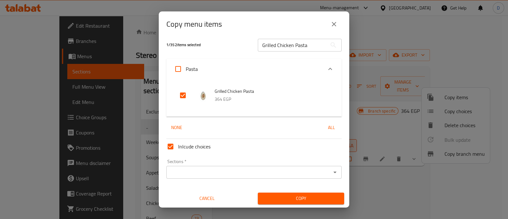
scroll to position [3, 0]
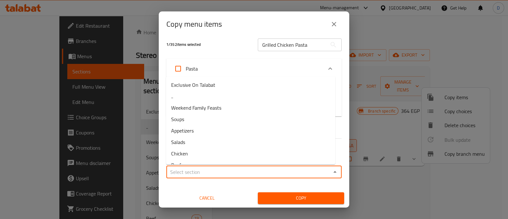
click at [197, 170] on input "Sections   *" at bounding box center [248, 171] width 161 height 9
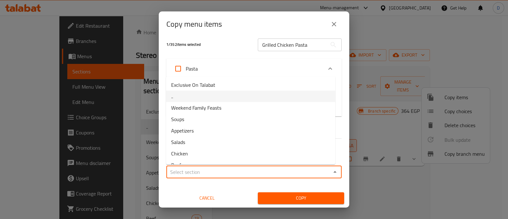
click at [200, 98] on li ".." at bounding box center [250, 96] width 169 height 11
type input ".."
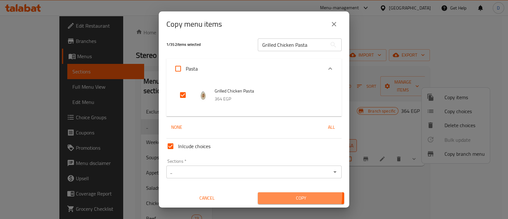
click at [272, 194] on button "Copy" at bounding box center [301, 198] width 86 height 12
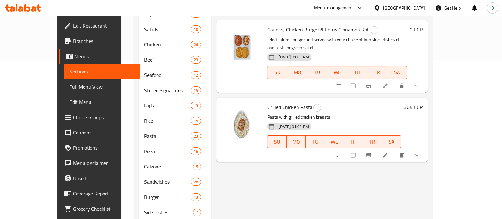
scroll to position [159, 0]
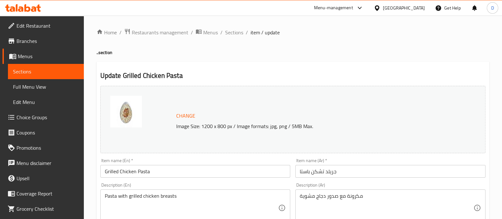
click at [175, 172] on input "Grilled Chicken Pasta" at bounding box center [195, 171] width 190 height 13
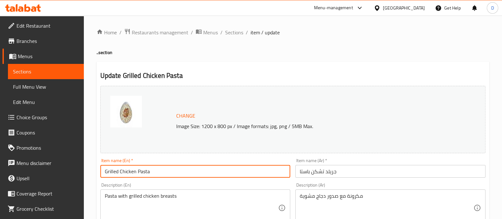
click at [175, 172] on input "Grilled Chicken Pasta" at bounding box center [195, 171] width 190 height 13
click at [176, 172] on input "Grilled Chicken Pasta" at bounding box center [195, 171] width 190 height 13
click at [231, 174] on input "Grilled Chicken Pasta" at bounding box center [195, 171] width 190 height 13
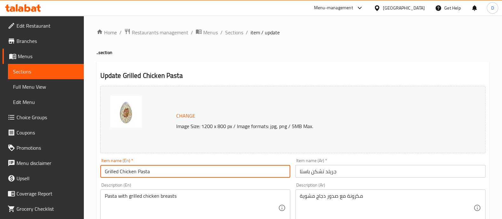
click at [231, 174] on input "Grilled Chicken Pasta" at bounding box center [195, 171] width 190 height 13
paste input "& Honey Pancake"
type input "Grilled Chicken Pasta & Honey Pancake"
click at [392, 173] on input "جريلد تشكن باستا" at bounding box center [390, 171] width 190 height 13
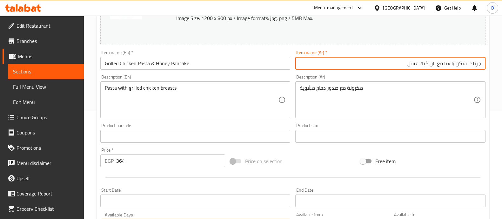
scroll to position [249, 0]
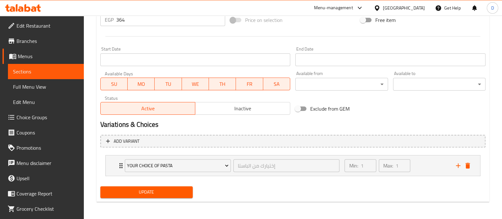
type input "جريلد تشكن باستا مع بان كيك عسل"
click at [170, 189] on span "Update" at bounding box center [146, 192] width 82 height 8
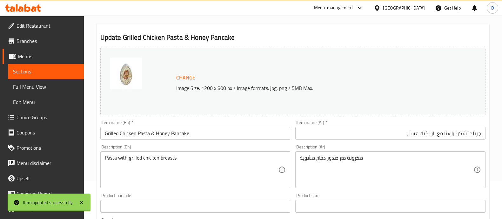
scroll to position [0, 0]
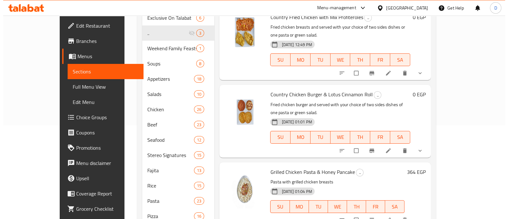
scroll to position [199, 0]
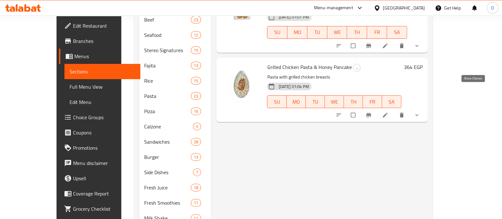
click at [420, 112] on icon "show more" at bounding box center [417, 115] width 6 height 6
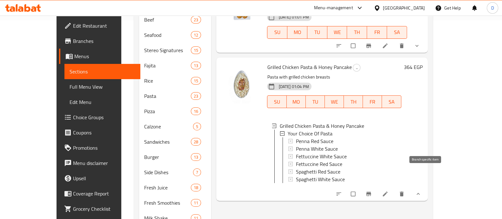
click at [377, 187] on button "Branch-specific-item" at bounding box center [369, 194] width 15 height 14
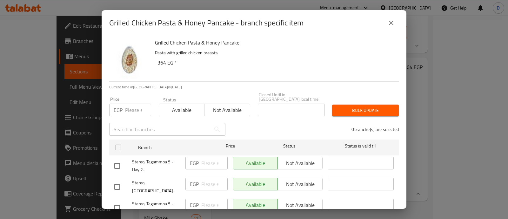
click at [126, 104] on input "number" at bounding box center [138, 110] width 26 height 13
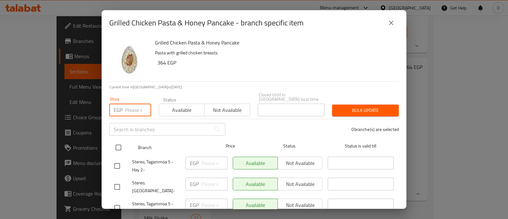
paste input "565"
type input "565"
click at [121, 142] on input "checkbox" at bounding box center [118, 147] width 13 height 13
checkbox input "true"
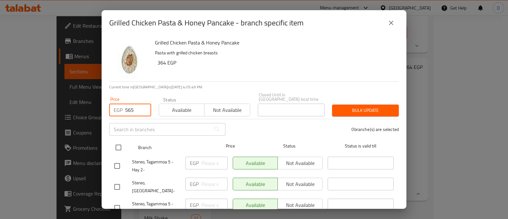
checkbox input "true"
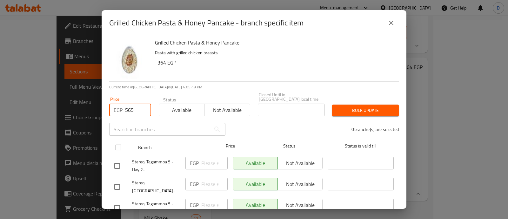
checkbox input "true"
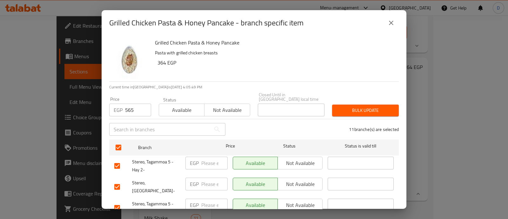
click at [367, 106] on span "Bulk update" at bounding box center [365, 110] width 57 height 8
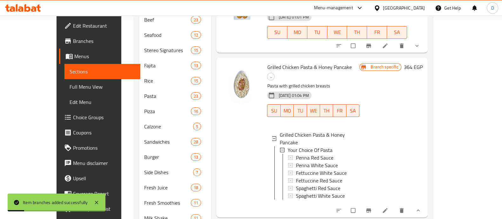
click at [372, 207] on icon "Branch-specific-item" at bounding box center [369, 210] width 6 height 6
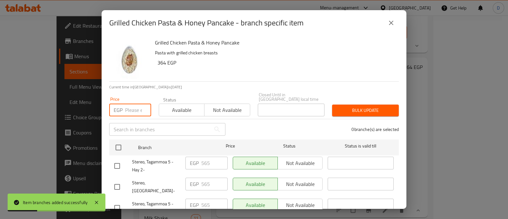
click at [133, 104] on input "number" at bounding box center [138, 110] width 26 height 13
paste input "637"
type input "637"
click at [116, 163] on input "checkbox" at bounding box center [117, 165] width 13 height 13
checkbox input "true"
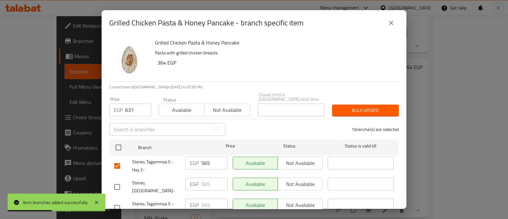
drag, startPoint x: 118, startPoint y: 199, endPoint x: 117, endPoint y: 188, distance: 10.5
click at [118, 201] on input "checkbox" at bounding box center [117, 207] width 13 height 13
checkbox input "true"
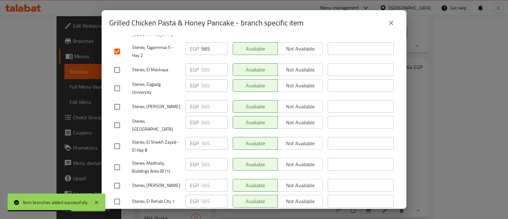
scroll to position [159, 0]
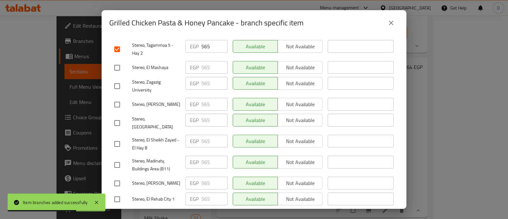
click at [113, 193] on input "checkbox" at bounding box center [117, 199] width 13 height 13
checkbox input "true"
click at [114, 158] on input "checkbox" at bounding box center [117, 164] width 13 height 13
checkbox input "true"
click at [116, 137] on input "checkbox" at bounding box center [117, 143] width 13 height 13
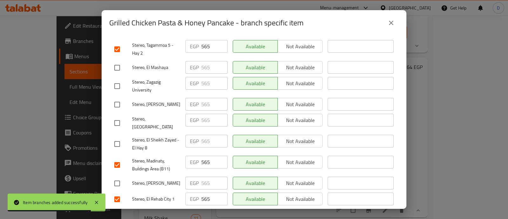
checkbox input "true"
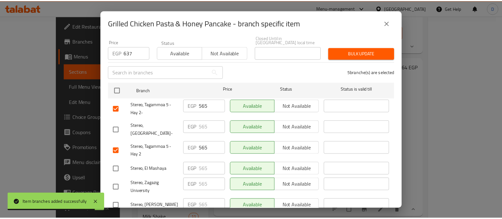
scroll to position [0, 0]
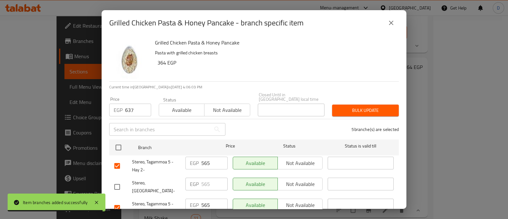
click at [350, 105] on button "Bulk update" at bounding box center [365, 111] width 67 height 12
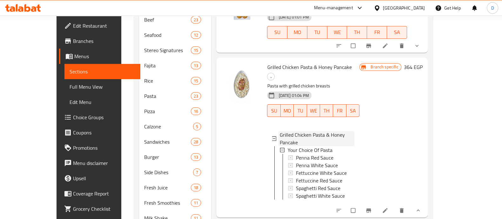
click at [344, 131] on span "Grilled Chicken Pasta & Honey Pancake" at bounding box center [317, 138] width 75 height 15
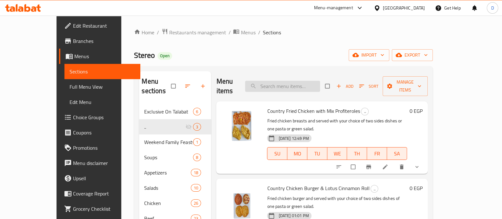
click at [308, 81] on input "search" at bounding box center [282, 86] width 75 height 11
paste input "Country Seafood Lover"
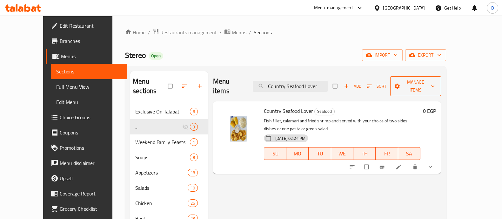
type input "Country Seafood Lover"
click at [436, 78] on span "Manage items" at bounding box center [416, 86] width 41 height 16
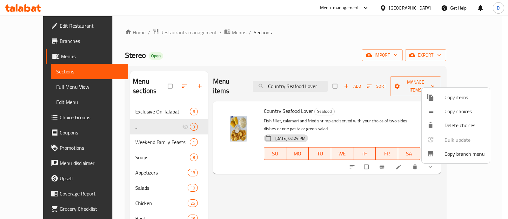
click at [448, 95] on span "Copy items" at bounding box center [465, 97] width 40 height 8
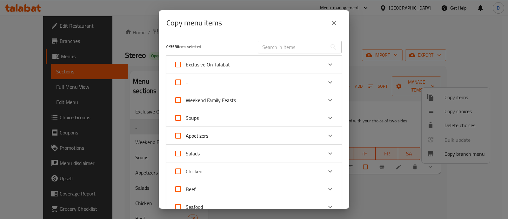
click at [311, 41] on input "text" at bounding box center [292, 47] width 69 height 13
paste input "Country Seafood Lover"
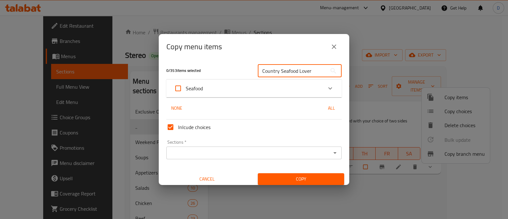
type input "Country Seafood Lover"
click at [323, 83] on div "Expand" at bounding box center [330, 88] width 15 height 15
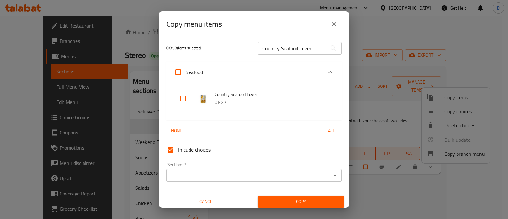
click at [182, 96] on input "checkbox" at bounding box center [182, 98] width 15 height 15
checkbox input "true"
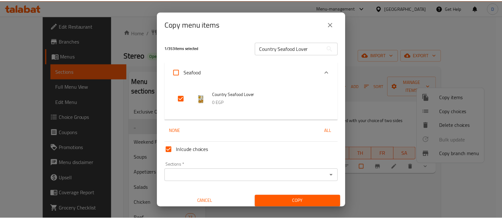
scroll to position [3, 0]
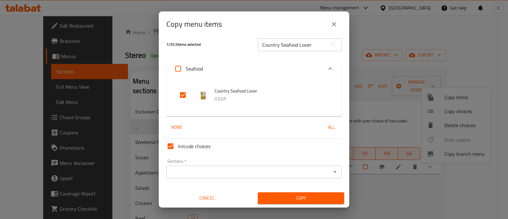
click at [199, 167] on input "Sections   *" at bounding box center [248, 171] width 161 height 9
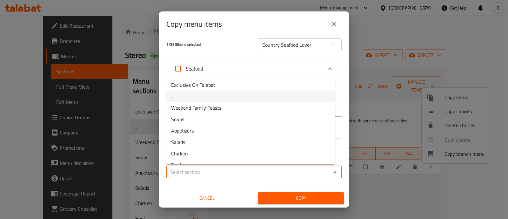
click at [211, 98] on li ".." at bounding box center [250, 96] width 169 height 11
type input ".."
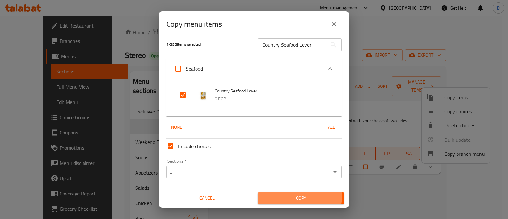
click at [296, 196] on span "Copy" at bounding box center [301, 198] width 76 height 8
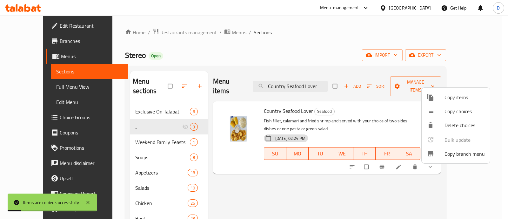
click at [138, 98] on div at bounding box center [254, 109] width 508 height 219
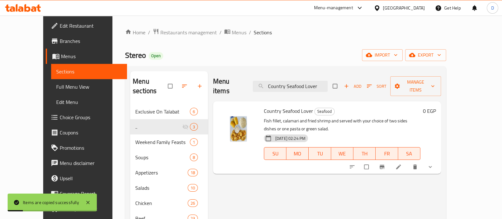
click at [138, 104] on div "Exclusive On Talabat 6" at bounding box center [169, 111] width 78 height 15
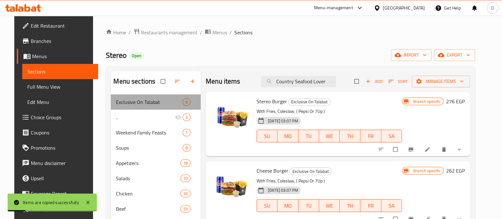
click at [138, 98] on div "Exclusive On Talabat 6" at bounding box center [156, 101] width 90 height 15
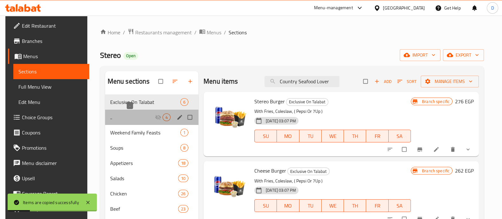
click at [140, 119] on span ".." at bounding box center [132, 117] width 45 height 8
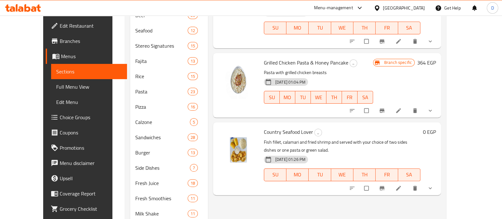
scroll to position [185, 0]
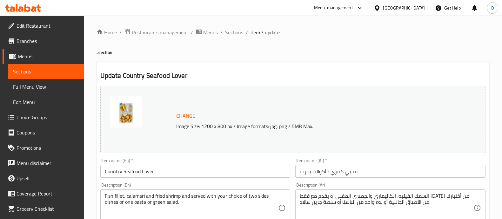
click at [195, 175] on input "Country Seafood Lover" at bounding box center [195, 171] width 190 height 13
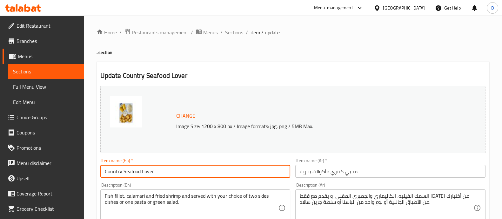
click at [195, 175] on input "Country Seafood Lover" at bounding box center [195, 171] width 190 height 13
paste input "& Chocolate Cake"
type input "Country Seafood Lover & Chocolate Cake"
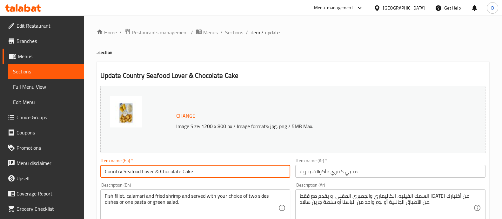
click at [380, 172] on input "محبي كنتري مأكولات بحرية" at bounding box center [390, 171] width 190 height 13
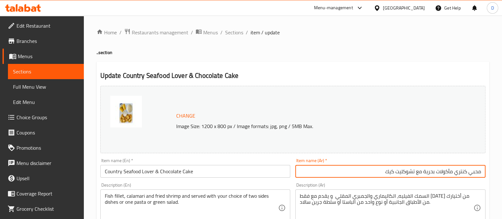
type input "محبي كنتري مأكولات بحرية مع تشوكليت كيك"
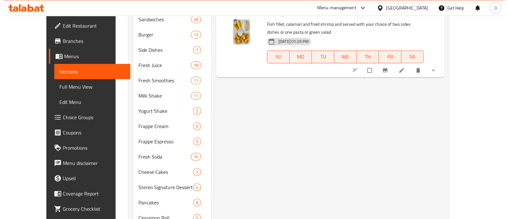
scroll to position [264, 0]
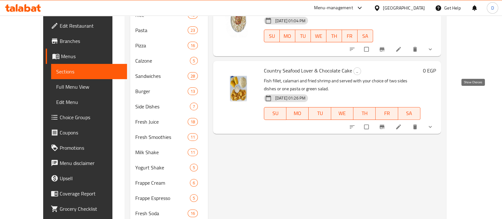
click at [434, 124] on icon "show more" at bounding box center [430, 127] width 6 height 6
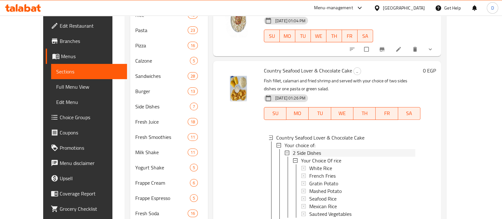
click at [314, 149] on div "2 Side Dishes" at bounding box center [354, 153] width 123 height 8
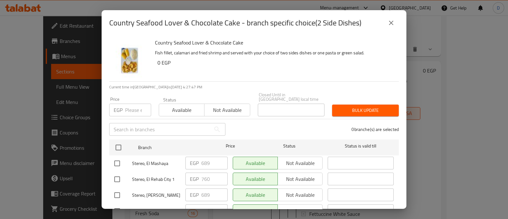
click at [127, 107] on input "number" at bounding box center [138, 110] width 26 height 13
paste input "832"
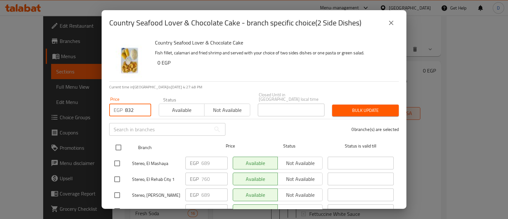
type input "832"
click at [119, 141] on input "checkbox" at bounding box center [118, 147] width 13 height 13
checkbox input "true"
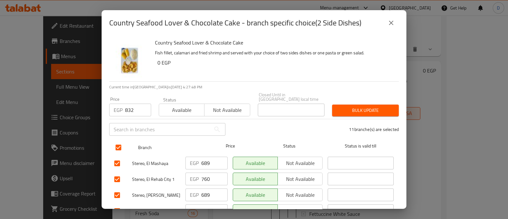
checkbox input "true"
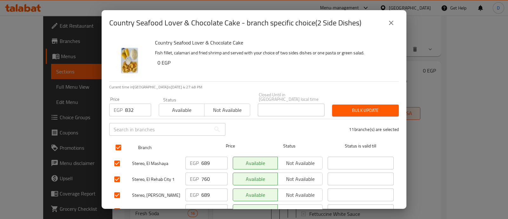
checkbox input "true"
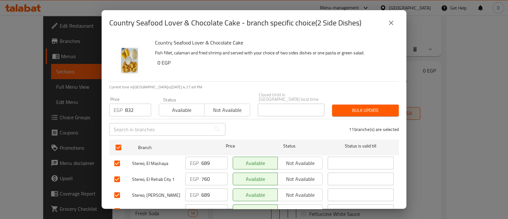
click at [362, 106] on span "Bulk update" at bounding box center [365, 110] width 57 height 8
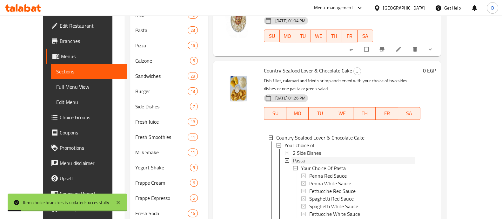
click at [318, 157] on div "Pasta" at bounding box center [354, 161] width 123 height 8
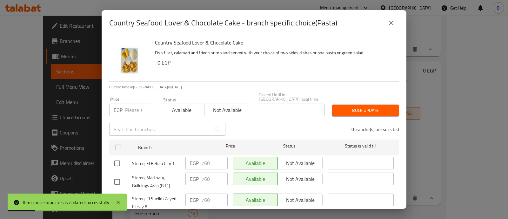
drag, startPoint x: 128, startPoint y: 104, endPoint x: 128, endPoint y: 109, distance: 4.8
click at [128, 104] on input "number" at bounding box center [138, 110] width 26 height 13
paste input "832"
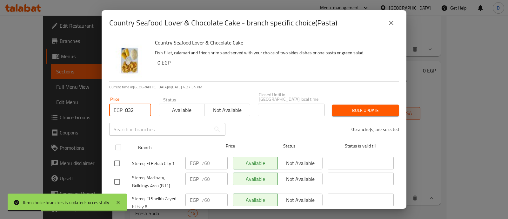
type input "832"
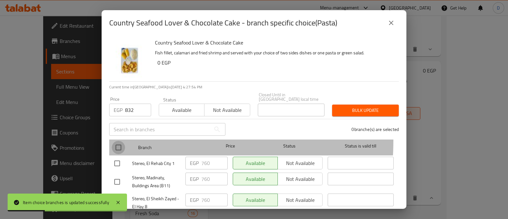
click at [117, 141] on input "checkbox" at bounding box center [118, 147] width 13 height 13
checkbox input "true"
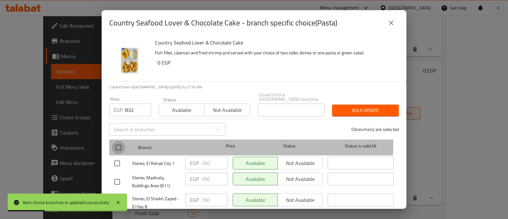
checkbox input "true"
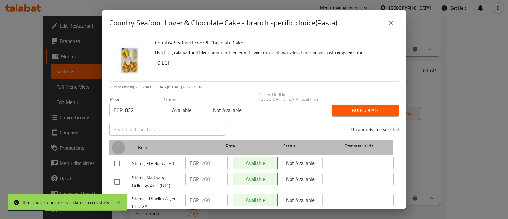
checkbox input "true"
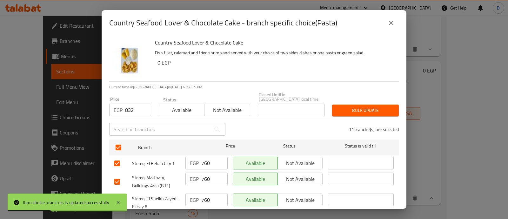
click at [356, 106] on span "Bulk update" at bounding box center [365, 110] width 57 height 8
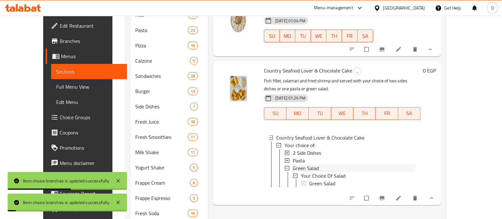
click at [308, 164] on div "Green Salad" at bounding box center [354, 168] width 123 height 8
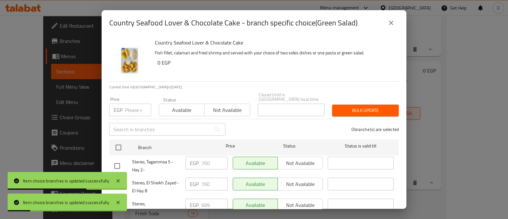
click at [134, 104] on input "number" at bounding box center [138, 110] width 26 height 13
paste input "832"
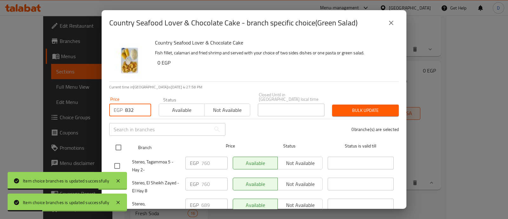
type input "832"
click at [119, 141] on input "checkbox" at bounding box center [118, 147] width 13 height 13
checkbox input "true"
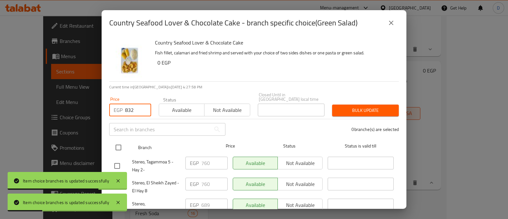
checkbox input "true"
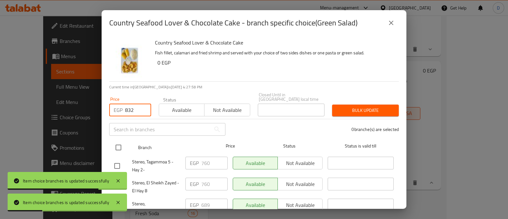
checkbox input "true"
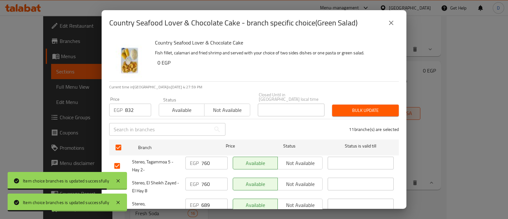
click at [367, 108] on span "Bulk update" at bounding box center [365, 110] width 57 height 8
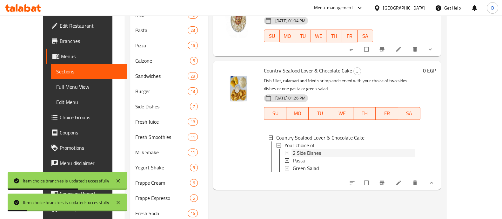
click at [302, 149] on span "2 Side Dishes" at bounding box center [307, 153] width 28 height 8
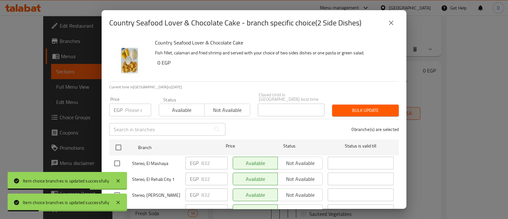
drag, startPoint x: 129, startPoint y: 105, endPoint x: 130, endPoint y: 111, distance: 5.2
click at [129, 105] on input "number" at bounding box center [138, 110] width 26 height 13
paste input "929"
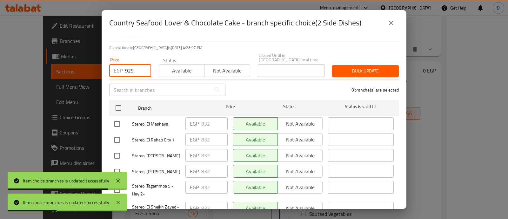
type input "929"
click at [118, 133] on input "checkbox" at bounding box center [117, 139] width 13 height 13
checkbox input "true"
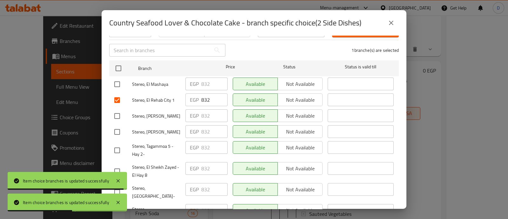
click at [114, 147] on input "checkbox" at bounding box center [117, 150] width 13 height 13
checkbox input "true"
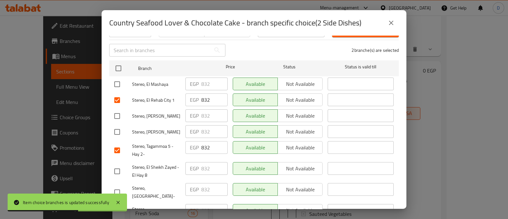
scroll to position [119, 0]
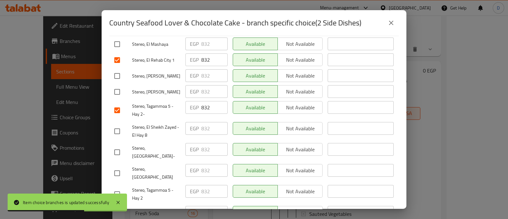
click at [119, 126] on input "checkbox" at bounding box center [117, 131] width 13 height 13
checkbox input "true"
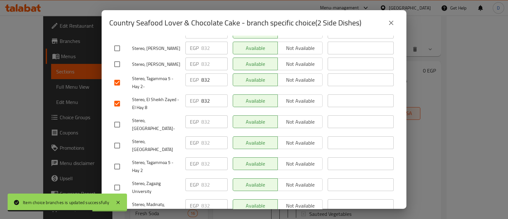
scroll to position [159, 0]
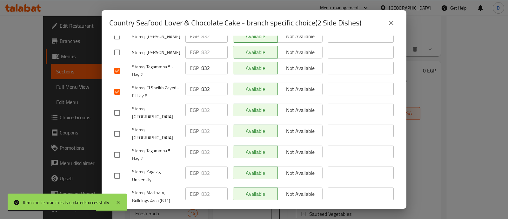
click at [119, 148] on input "checkbox" at bounding box center [117, 154] width 13 height 13
checkbox input "true"
click at [119, 190] on input "checkbox" at bounding box center [117, 196] width 13 height 13
checkbox input "true"
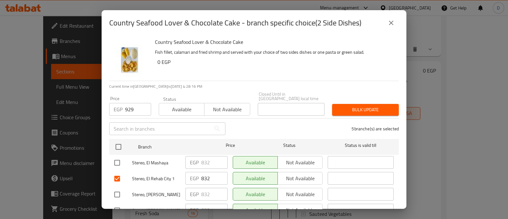
scroll to position [0, 0]
click at [356, 108] on span "Bulk update" at bounding box center [365, 110] width 57 height 8
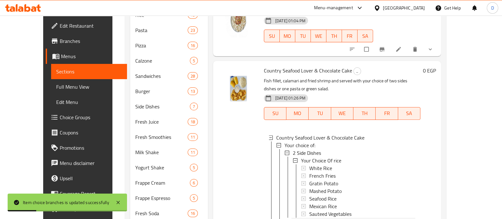
click at [310, 218] on div "Pasta" at bounding box center [354, 222] width 123 height 8
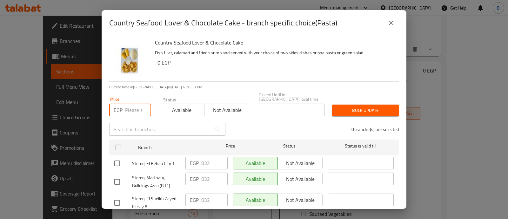
click at [129, 108] on input "number" at bounding box center [138, 110] width 26 height 13
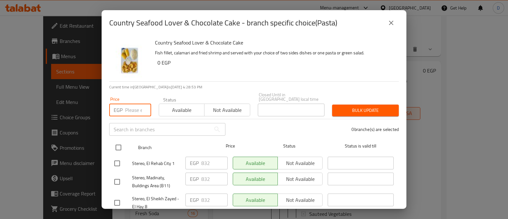
paste input "929"
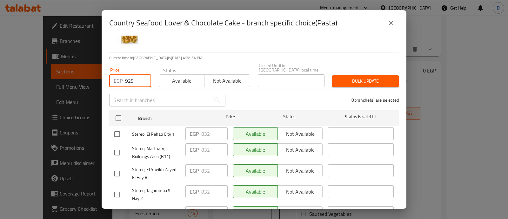
scroll to position [39, 0]
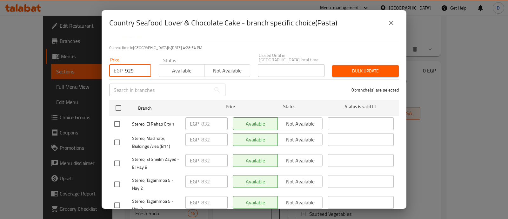
type input "929"
click at [115, 118] on input "checkbox" at bounding box center [117, 123] width 13 height 13
checkbox input "true"
click at [115, 136] on input "checkbox" at bounding box center [117, 142] width 13 height 13
checkbox input "true"
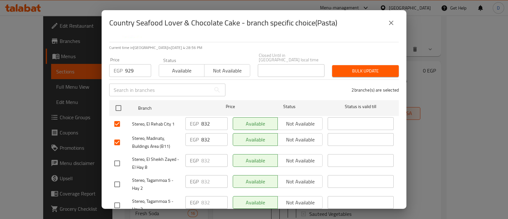
click at [119, 160] on input "checkbox" at bounding box center [117, 163] width 13 height 13
checkbox input "true"
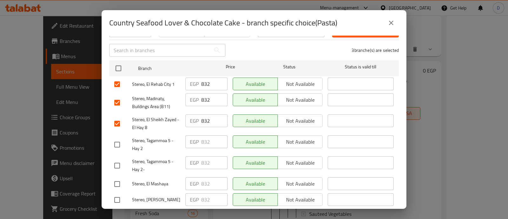
click at [118, 138] on input "checkbox" at bounding box center [117, 144] width 13 height 13
checkbox input "true"
click at [117, 159] on input "checkbox" at bounding box center [117, 165] width 13 height 13
checkbox input "true"
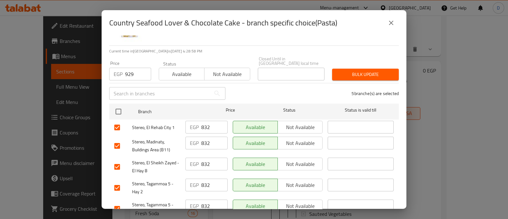
scroll to position [0, 0]
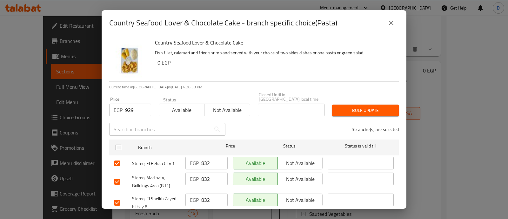
click at [349, 107] on span "Bulk update" at bounding box center [365, 110] width 57 height 8
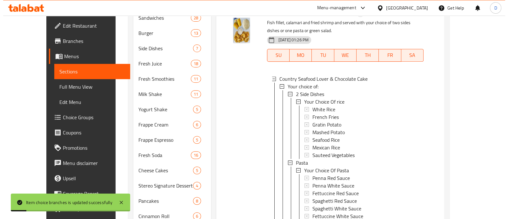
scroll to position [370, 0]
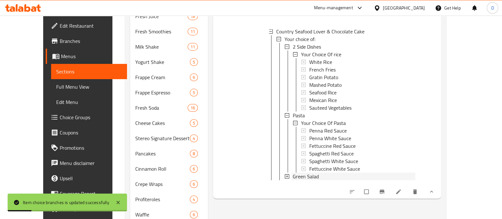
click at [305, 173] on span "Green Salad" at bounding box center [306, 177] width 26 height 8
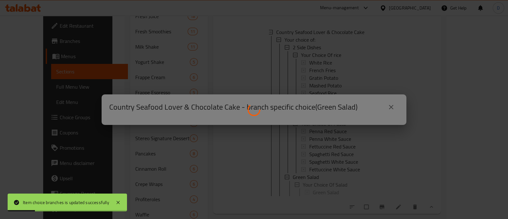
scroll to position [0, 0]
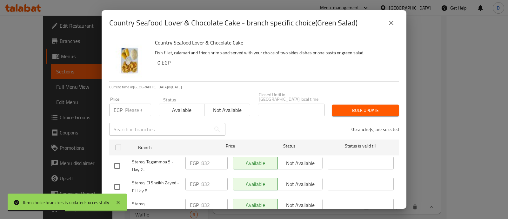
click at [131, 104] on input "number" at bounding box center [138, 110] width 26 height 13
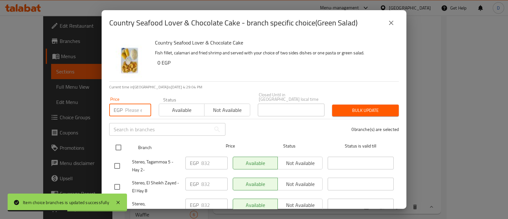
paste input "929"
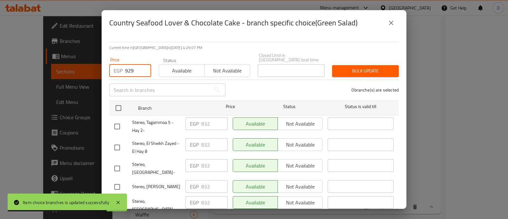
type input "929"
click at [115, 115] on div "Stereo, Tagammoa 5 - Hay 2-" at bounding box center [147, 127] width 71 height 24
click at [117, 145] on input "checkbox" at bounding box center [117, 147] width 13 height 13
checkbox input "true"
click at [116, 120] on input "checkbox" at bounding box center [117, 126] width 13 height 13
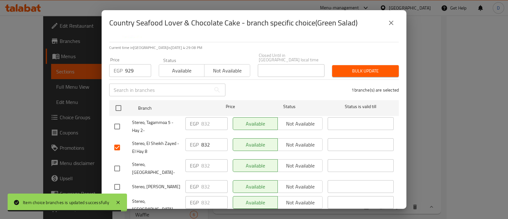
checkbox input "true"
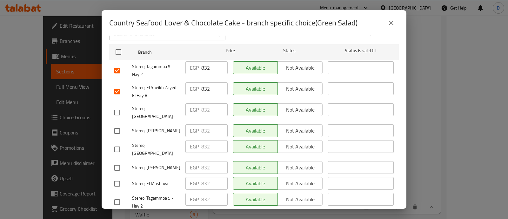
scroll to position [119, 0]
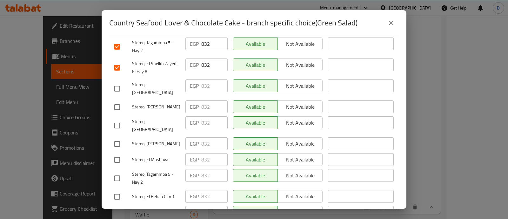
click at [122, 172] on input "checkbox" at bounding box center [117, 178] width 13 height 13
checkbox input "true"
click at [119, 190] on input "checkbox" at bounding box center [117, 196] width 13 height 13
checkbox input "true"
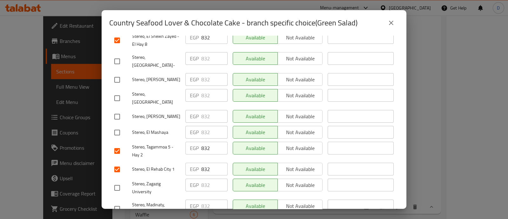
scroll to position [159, 0]
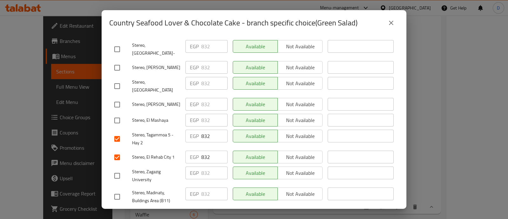
click at [119, 190] on input "checkbox" at bounding box center [117, 196] width 13 height 13
checkbox input "true"
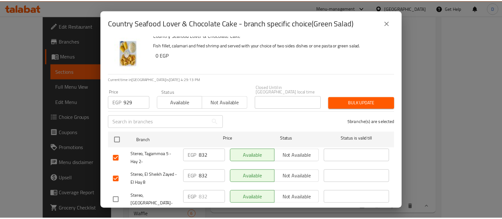
scroll to position [0, 0]
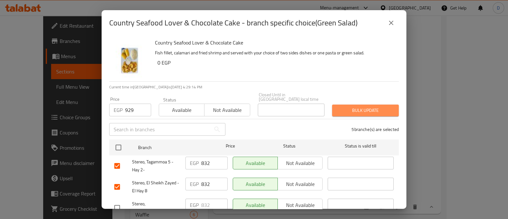
click at [385, 106] on span "Bulk update" at bounding box center [365, 110] width 57 height 8
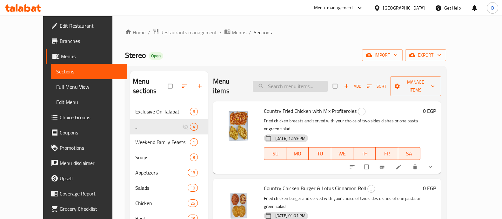
click at [317, 85] on input "search" at bounding box center [290, 86] width 75 height 11
paste input "Grilled Veal"
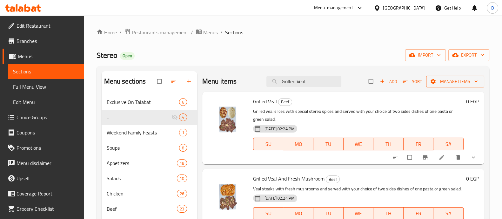
type input "Grilled Veal"
click at [440, 84] on span "Manage items" at bounding box center [455, 82] width 48 height 8
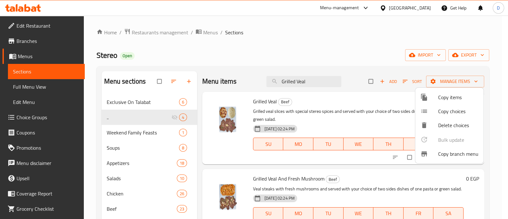
click at [440, 95] on span "Copy items" at bounding box center [458, 97] width 40 height 8
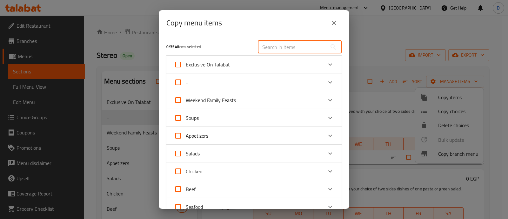
click at [291, 48] on input "text" at bounding box center [292, 47] width 69 height 13
paste input "Grilled Veal"
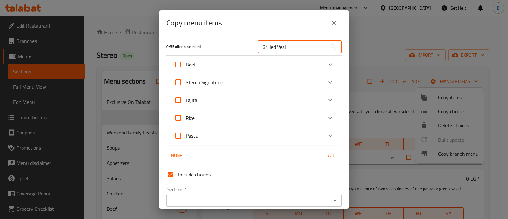
type input "Grilled Veal"
click at [323, 66] on div "Expand" at bounding box center [330, 64] width 15 height 15
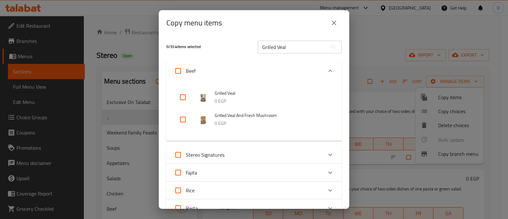
click at [185, 99] on input "checkbox" at bounding box center [182, 97] width 15 height 15
checkbox input "true"
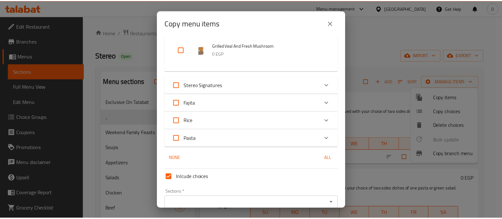
scroll to position [99, 0]
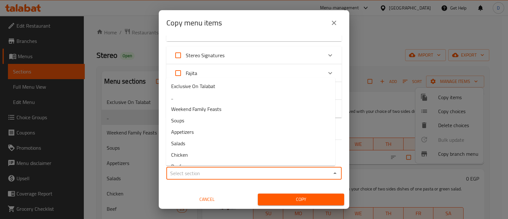
click at [220, 171] on input "Sections   *" at bounding box center [248, 173] width 161 height 9
click at [235, 102] on li ".." at bounding box center [250, 97] width 169 height 11
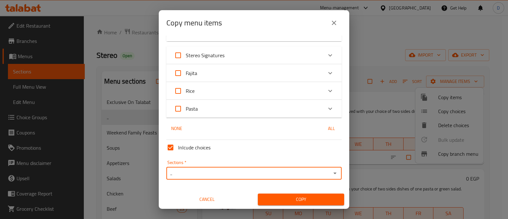
type input ".."
click at [295, 195] on span "Copy" at bounding box center [301, 199] width 76 height 8
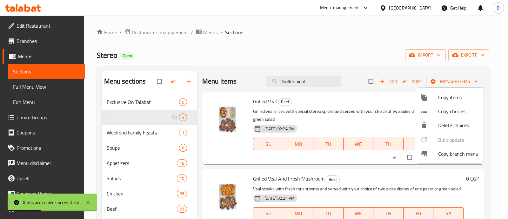
click at [118, 136] on div at bounding box center [254, 109] width 508 height 219
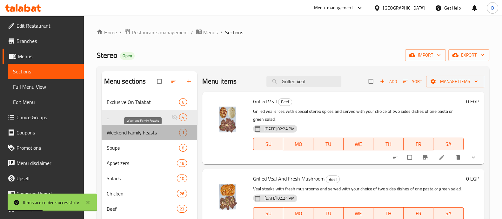
click at [118, 136] on span "Weekend Family Feasts" at bounding box center [143, 133] width 72 height 8
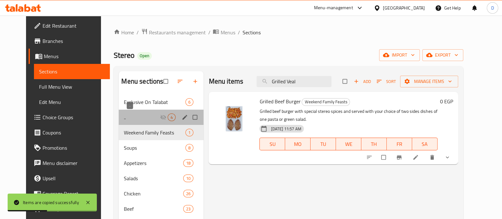
click at [124, 115] on span ".." at bounding box center [142, 117] width 36 height 8
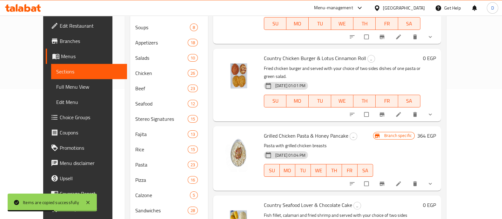
scroll to position [199, 0]
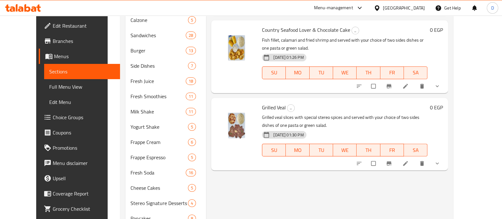
scroll to position [317, 0]
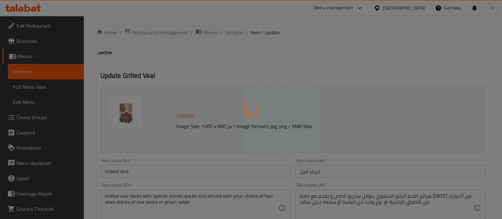
type input "اختيارك من:"
type input "2"
type input "اختيارك من الصوص"
type input "2"
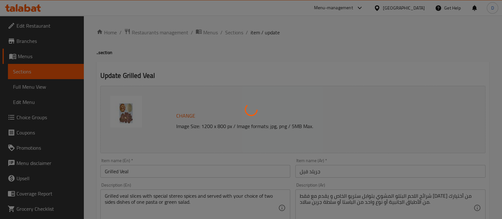
type input "2"
type input "اختيارك من الصوص"
type input "2"
type input "اختيارك من المكرونة"
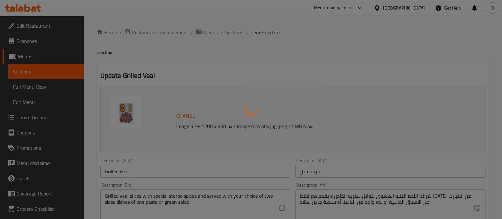
type input "1"
type input "اختيارك من الصوص"
type input "2"
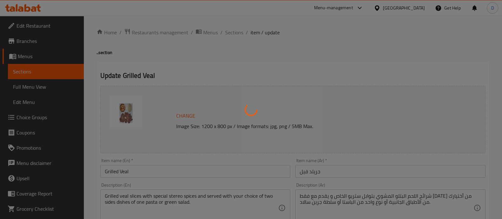
type input "اختيارك من السلطة"
type input "1"
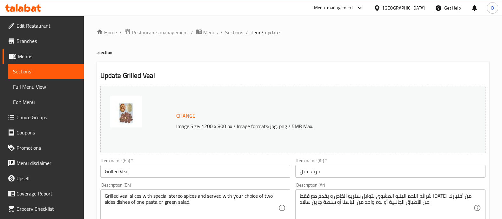
click at [402, 171] on input "جريلد فيل" at bounding box center [390, 171] width 190 height 13
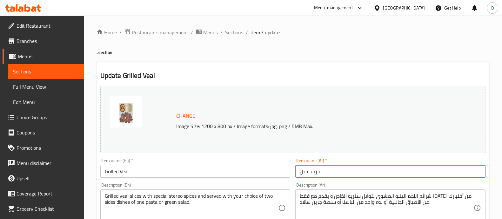
click at [162, 169] on input "Grilled Veal" at bounding box center [195, 171] width 190 height 13
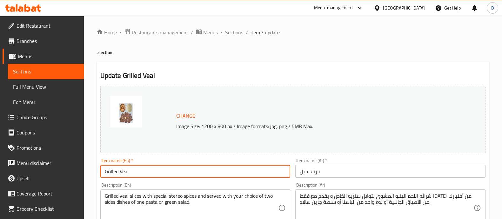
click at [162, 169] on input "Grilled Veal" at bounding box center [195, 171] width 190 height 13
paste input "& Nutella Cinnamon Roll"
type input "Grilled Veal & Nutella Cinnamon Roll"
click at [359, 169] on input "جريلد فيل" at bounding box center [390, 171] width 190 height 13
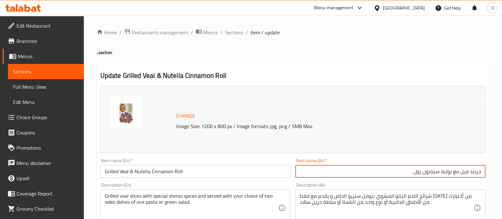
type input "جريلد فيل مع نوتيلا سينابون رول"
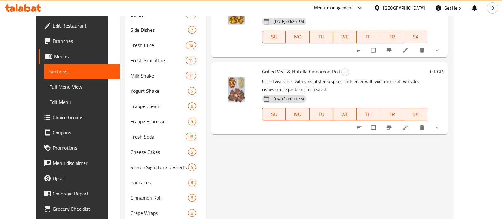
scroll to position [304, 0]
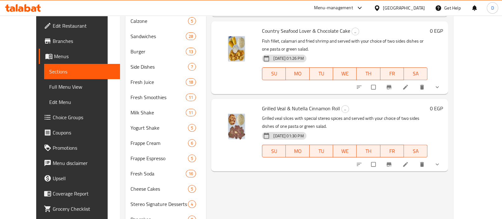
click at [441, 161] on icon "show more" at bounding box center [437, 164] width 6 height 6
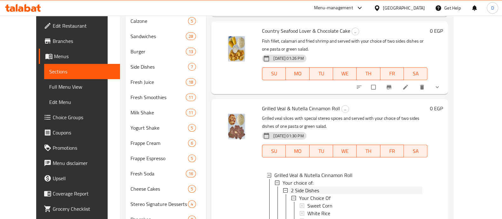
click at [296, 187] on span "2 Side Dishes" at bounding box center [305, 191] width 28 height 8
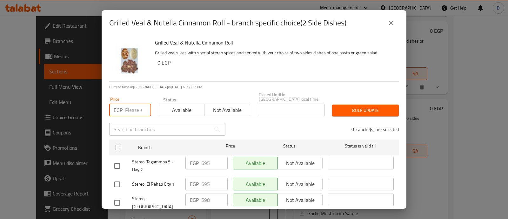
click at [133, 104] on input "number" at bounding box center [138, 110] width 26 height 13
paste input "767"
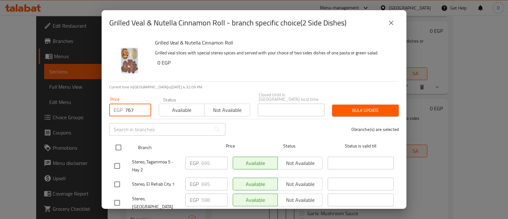
type input "767"
click at [120, 147] on input "checkbox" at bounding box center [118, 147] width 13 height 13
checkbox input "true"
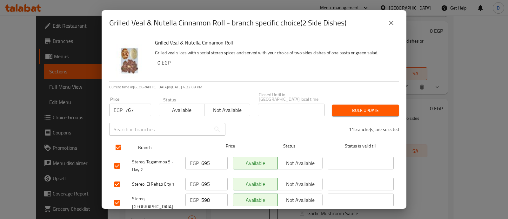
checkbox input "true"
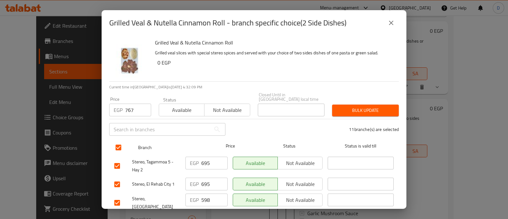
checkbox input "true"
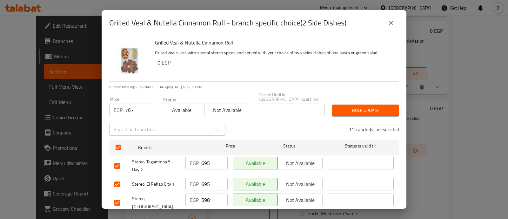
click at [370, 106] on span "Bulk update" at bounding box center [365, 110] width 57 height 8
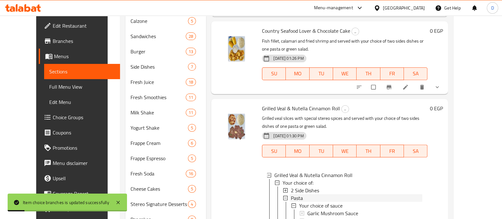
click at [311, 194] on div "Pasta" at bounding box center [357, 198] width 132 height 8
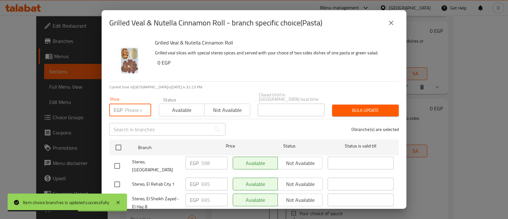
click at [128, 105] on input "number" at bounding box center [138, 110] width 26 height 13
paste input "767"
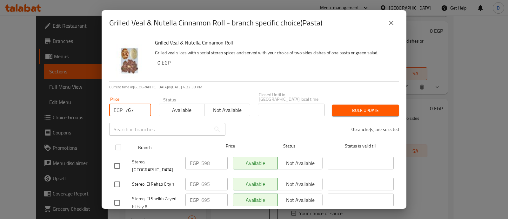
type input "767"
click at [119, 147] on input "checkbox" at bounding box center [118, 147] width 13 height 13
checkbox input "true"
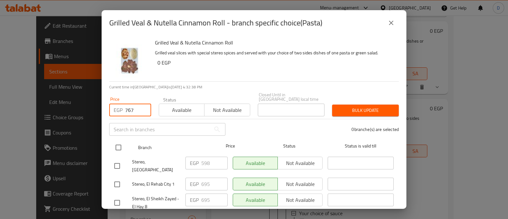
checkbox input "true"
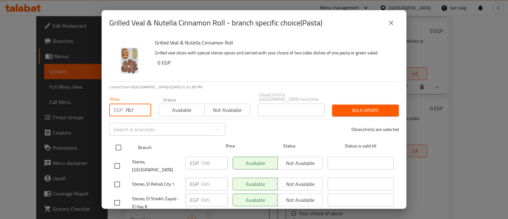
checkbox input "true"
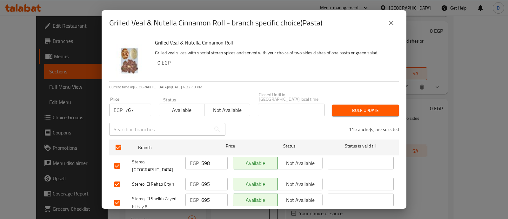
click at [360, 106] on span "Bulk update" at bounding box center [365, 110] width 57 height 8
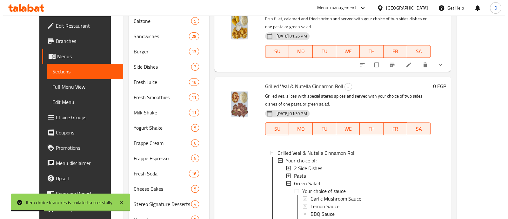
scroll to position [34, 0]
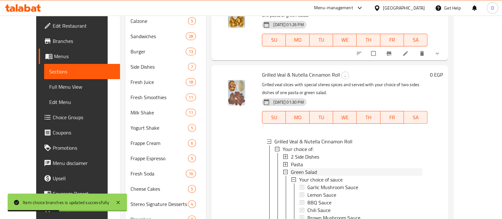
click at [291, 168] on span "Green Salad" at bounding box center [304, 172] width 26 height 8
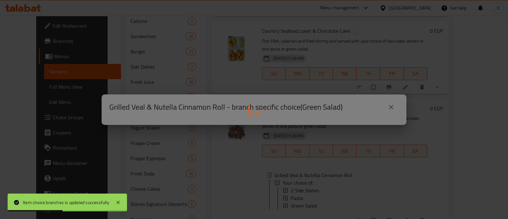
scroll to position [0, 0]
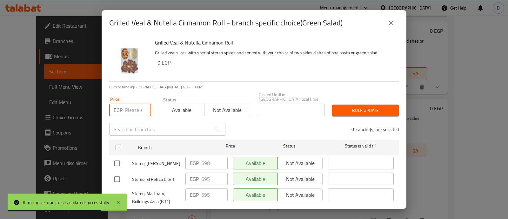
click at [129, 109] on input "number" at bounding box center [138, 110] width 26 height 13
paste input "767"
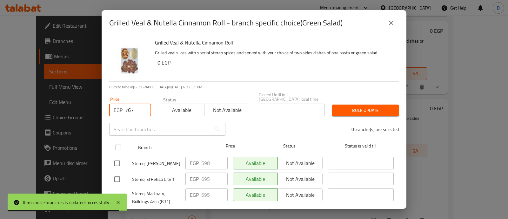
type input "767"
click at [122, 143] on input "checkbox" at bounding box center [118, 147] width 13 height 13
checkbox input "true"
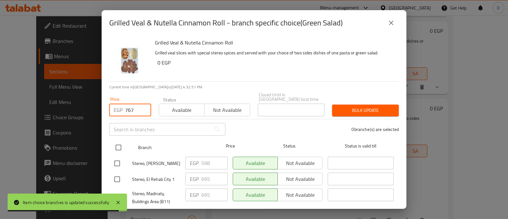
checkbox input "true"
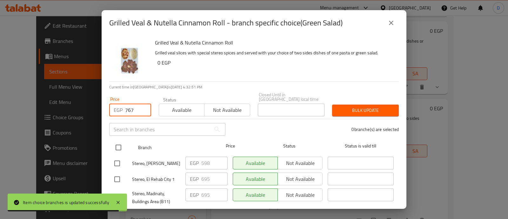
checkbox input "true"
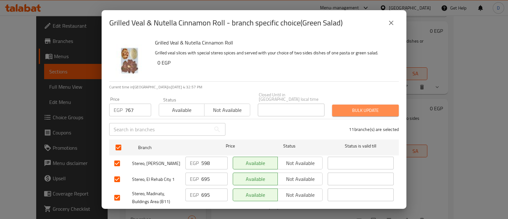
click at [370, 106] on span "Bulk update" at bounding box center [365, 110] width 57 height 8
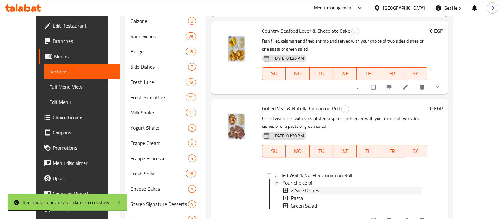
click at [316, 187] on div "2 Side Dishes" at bounding box center [357, 191] width 132 height 8
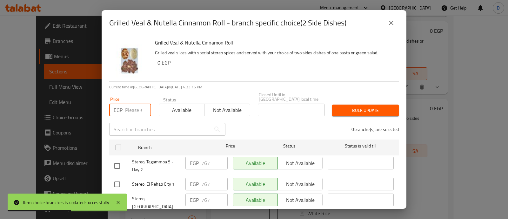
click at [135, 104] on input "number" at bounding box center [138, 110] width 26 height 13
paste input "890"
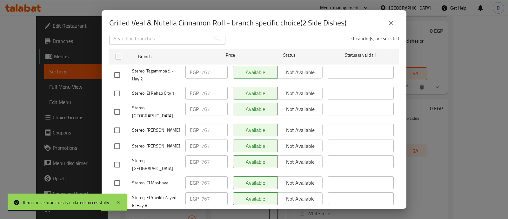
scroll to position [39, 0]
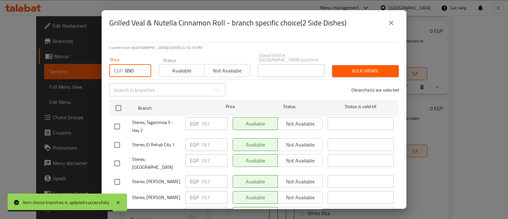
type input "890"
click at [114, 122] on input "checkbox" at bounding box center [117, 126] width 13 height 13
checkbox input "true"
click at [117, 143] on input "checkbox" at bounding box center [117, 144] width 13 height 13
checkbox input "true"
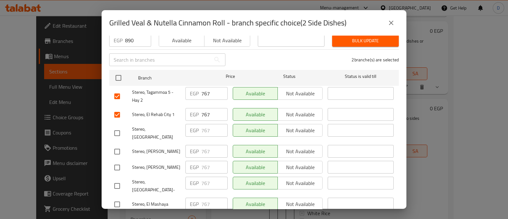
scroll to position [79, 0]
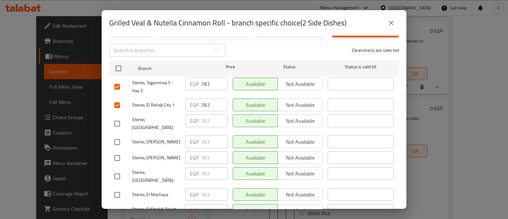
click at [121, 207] on input "checkbox" at bounding box center [117, 213] width 13 height 13
checkbox input "true"
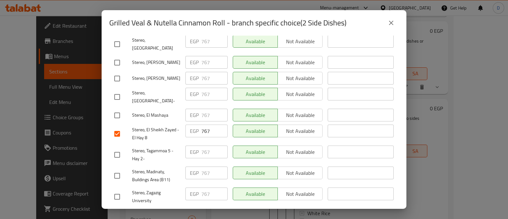
click at [117, 169] on input "checkbox" at bounding box center [117, 175] width 13 height 13
checkbox input "true"
click at [118, 143] on div "Stereo, Tagammoa 5 - Hay 2-" at bounding box center [147, 155] width 71 height 24
click at [118, 148] on input "checkbox" at bounding box center [117, 154] width 13 height 13
checkbox input "true"
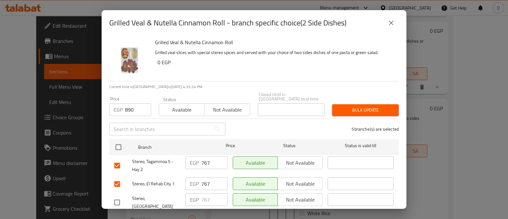
scroll to position [0, 0]
click at [370, 106] on span "Bulk update" at bounding box center [365, 110] width 57 height 8
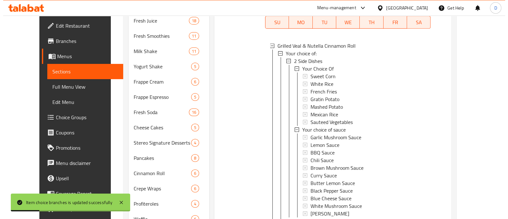
scroll to position [79, 0]
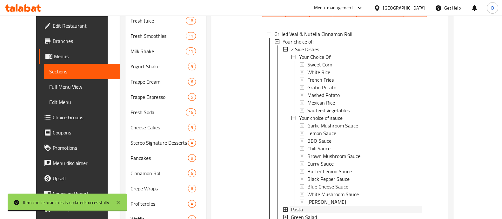
click at [291, 206] on span "Pasta" at bounding box center [297, 210] width 12 height 8
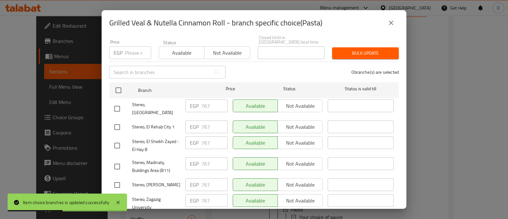
scroll to position [39, 0]
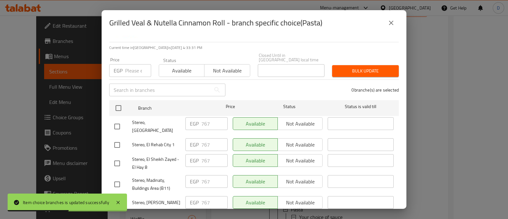
click at [134, 64] on input "number" at bounding box center [138, 70] width 26 height 13
paste input "890"
type input "890"
click at [119, 138] on input "checkbox" at bounding box center [117, 144] width 13 height 13
checkbox input "true"
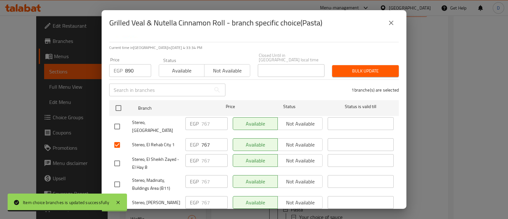
click at [119, 157] on input "checkbox" at bounding box center [117, 163] width 13 height 13
checkbox input "true"
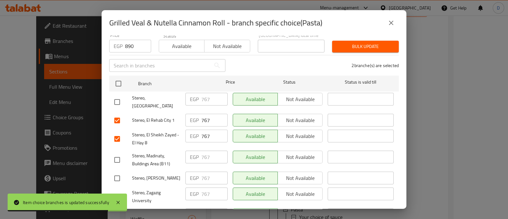
scroll to position [79, 0]
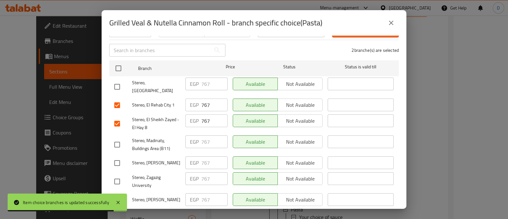
click at [119, 138] on input "checkbox" at bounding box center [117, 144] width 13 height 13
checkbox input "true"
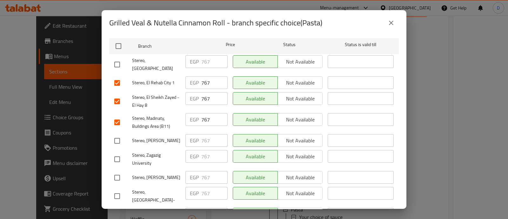
scroll to position [119, 0]
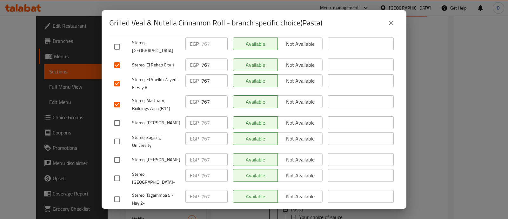
click at [112, 193] on input "checkbox" at bounding box center [117, 199] width 13 height 13
checkbox input "true"
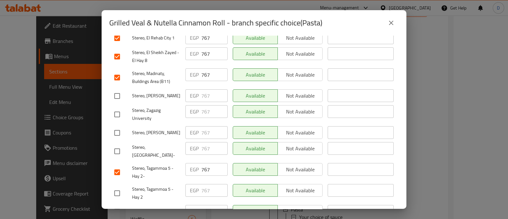
scroll to position [159, 0]
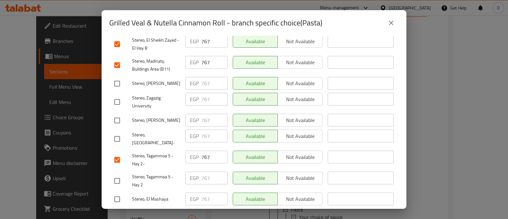
click at [120, 174] on input "checkbox" at bounding box center [117, 180] width 13 height 13
checkbox input "true"
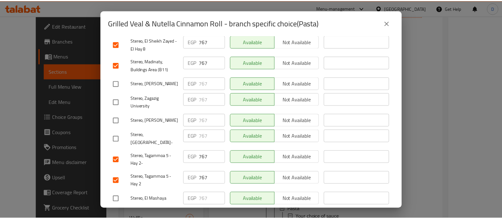
scroll to position [0, 0]
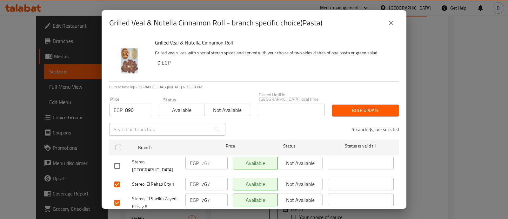
click at [353, 106] on span "Bulk update" at bounding box center [365, 110] width 57 height 8
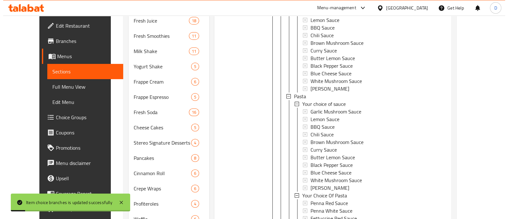
scroll to position [224, 0]
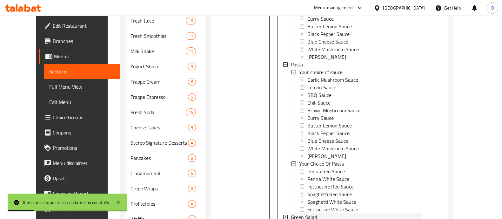
click at [311, 213] on div "Green Salad" at bounding box center [357, 217] width 132 height 8
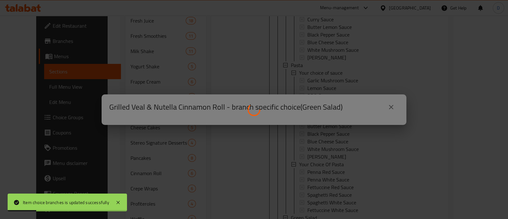
scroll to position [0, 0]
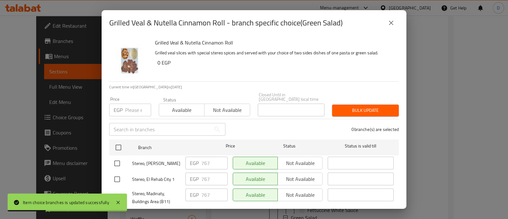
click at [129, 104] on input "number" at bounding box center [138, 110] width 26 height 13
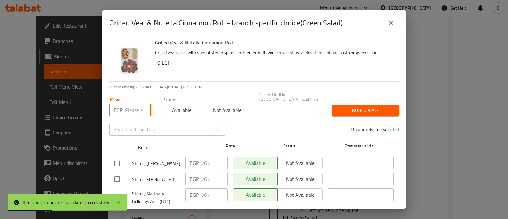
paste input "890"
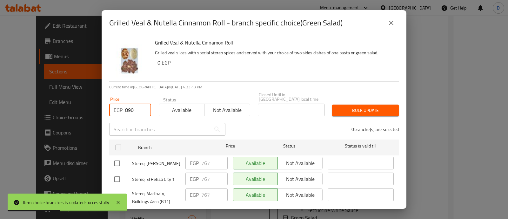
type input "890"
click at [116, 173] on input "checkbox" at bounding box center [117, 179] width 13 height 13
checkbox input "true"
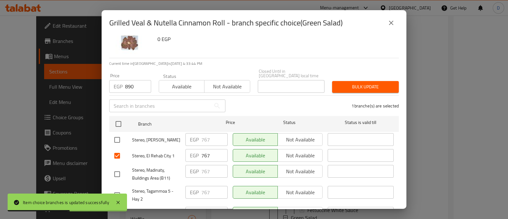
scroll to position [39, 0]
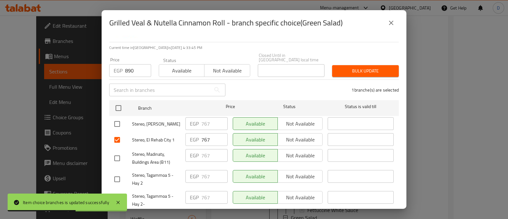
click at [118, 155] on input "checkbox" at bounding box center [117, 158] width 13 height 13
checkbox input "true"
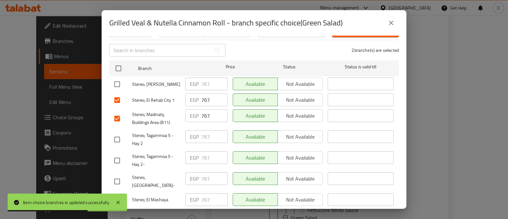
click at [121, 137] on input "checkbox" at bounding box center [117, 139] width 13 height 13
checkbox input "true"
click at [118, 157] on input "checkbox" at bounding box center [117, 160] width 13 height 13
checkbox input "true"
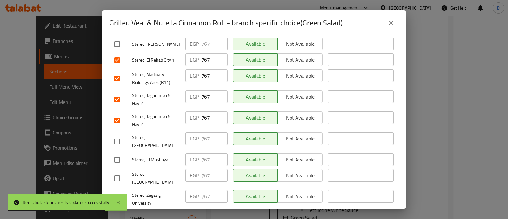
scroll to position [159, 0]
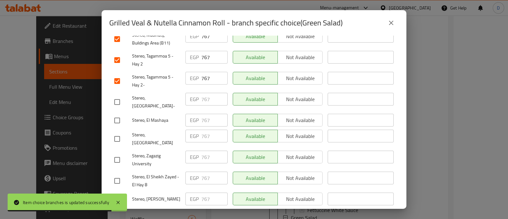
click at [118, 174] on input "checkbox" at bounding box center [117, 180] width 13 height 13
checkbox input "true"
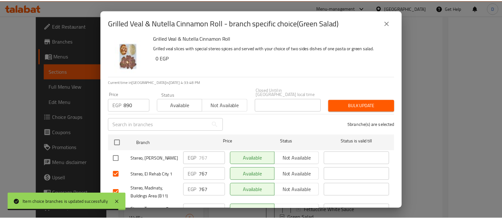
scroll to position [0, 0]
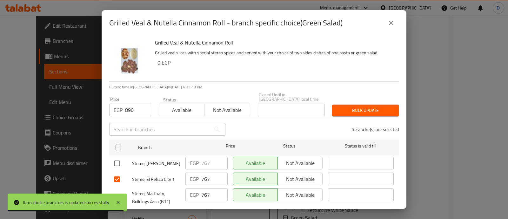
click at [352, 101] on div "Bulk update" at bounding box center [366, 110] width 74 height 19
click at [352, 106] on span "Bulk update" at bounding box center [365, 110] width 57 height 8
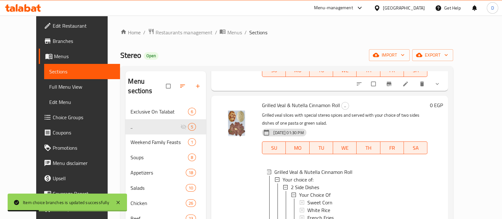
click at [120, 52] on span "Stereo" at bounding box center [130, 55] width 21 height 14
copy span "Stereo"
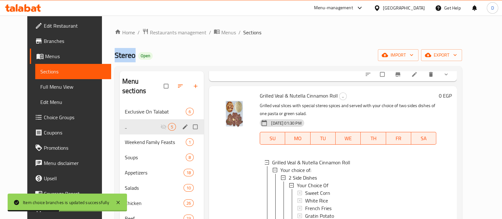
click at [182, 124] on icon "edit" at bounding box center [185, 127] width 6 height 6
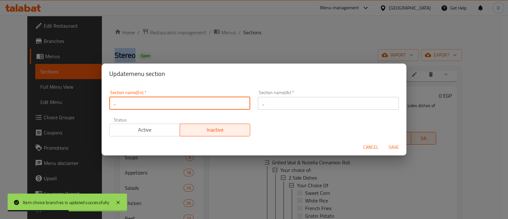
click at [148, 103] on input ".." at bounding box center [179, 103] width 141 height 13
paste input "Stereo"
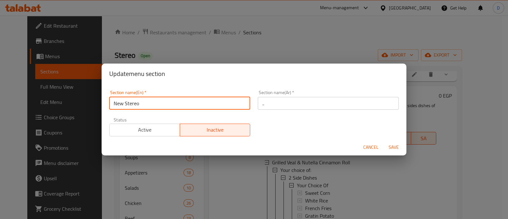
click at [148, 104] on input "New Stereo" at bounding box center [179, 103] width 141 height 13
type input "New Stereo Offers"
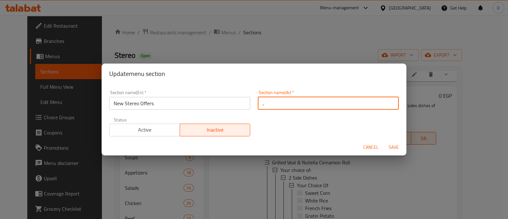
click at [293, 102] on input ".." at bounding box center [328, 103] width 141 height 13
type input "عروض ستريو الجديده"
click at [384, 141] on button "Save" at bounding box center [394, 147] width 20 height 12
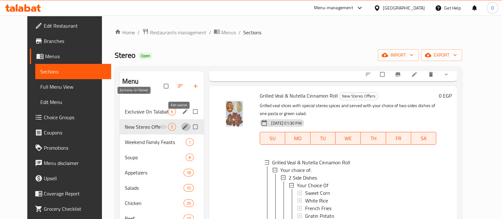
click at [135, 108] on span "Exclusive On Talabat" at bounding box center [146, 112] width 43 height 8
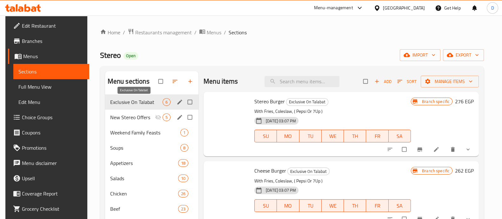
click at [135, 98] on span "Exclusive On Talabat" at bounding box center [136, 102] width 52 height 8
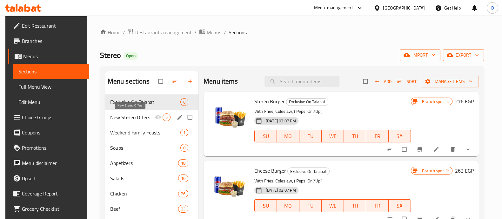
click at [135, 113] on div "New Stereo Offers 5" at bounding box center [151, 117] width 93 height 15
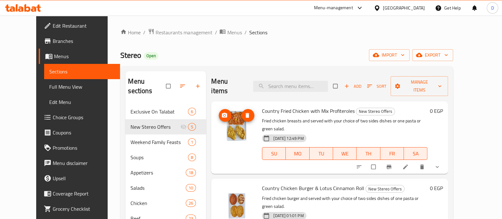
click at [221, 112] on icon "upload picture" at bounding box center [224, 115] width 6 height 6
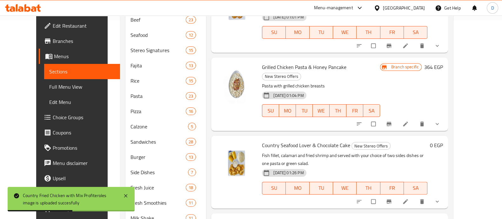
scroll to position [238, 0]
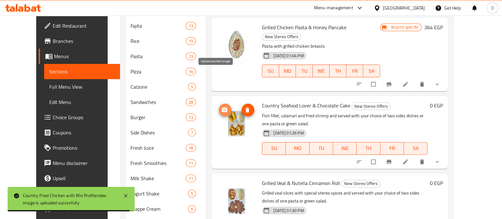
click at [221, 107] on icon "upload picture" at bounding box center [224, 110] width 6 height 6
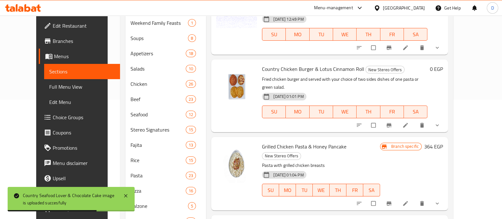
scroll to position [79, 0]
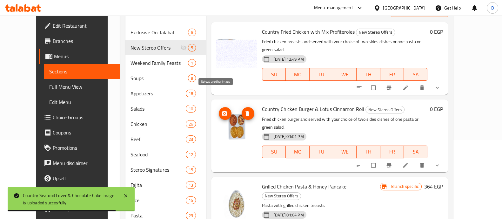
click at [221, 110] on icon "upload picture" at bounding box center [224, 113] width 6 height 6
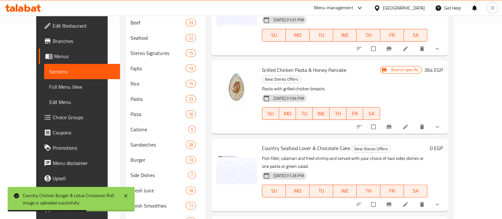
scroll to position [278, 0]
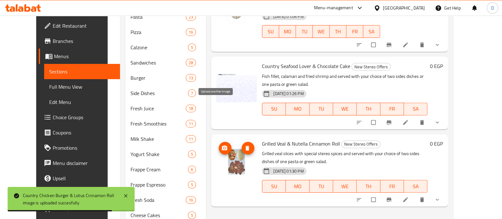
click at [222, 145] on icon "upload picture" at bounding box center [224, 147] width 5 height 5
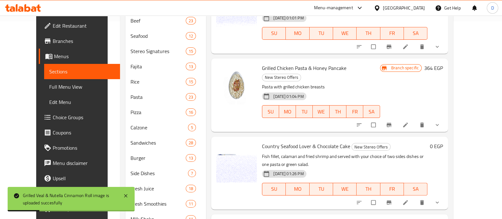
scroll to position [159, 0]
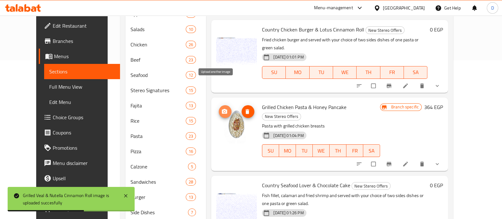
click at [222, 109] on icon "upload picture" at bounding box center [224, 111] width 5 height 5
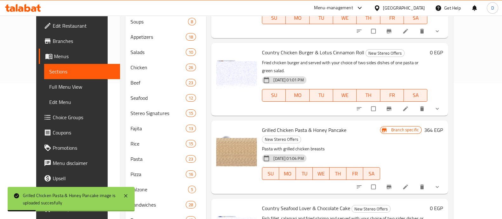
scroll to position [199, 0]
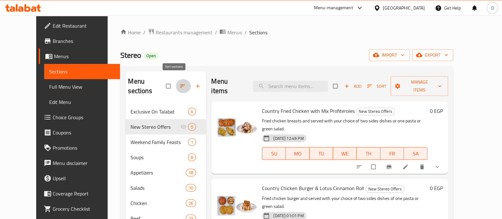
click at [180, 83] on icon "button" at bounding box center [183, 86] width 6 height 6
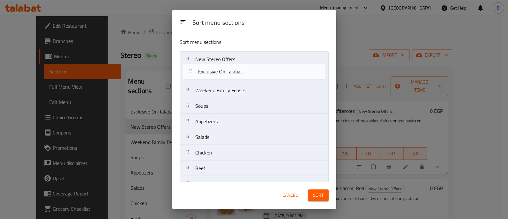
drag, startPoint x: 205, startPoint y: 62, endPoint x: 208, endPoint y: 77, distance: 14.8
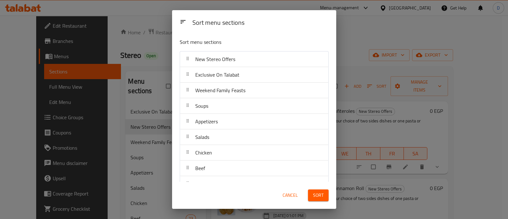
click at [314, 194] on span "Sort" at bounding box center [318, 195] width 10 height 8
